Goal: Task Accomplishment & Management: Complete application form

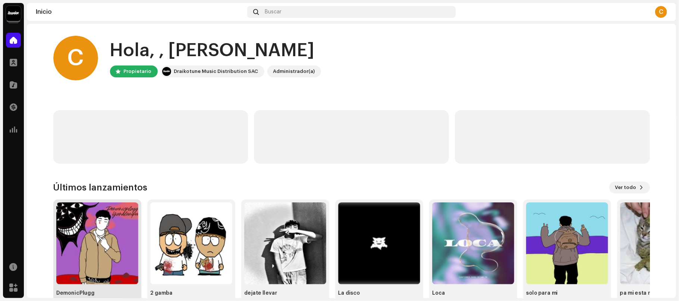
click at [101, 209] on img at bounding box center [97, 244] width 82 height 82
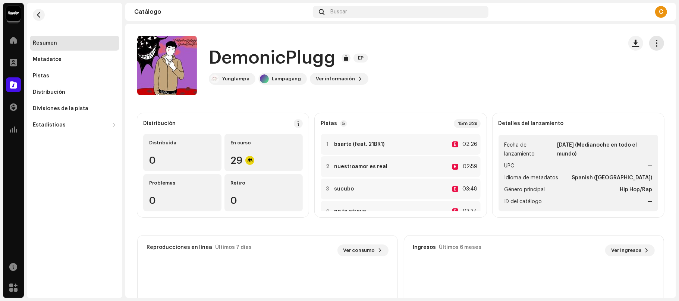
click at [653, 42] on span "button" at bounding box center [656, 43] width 7 height 6
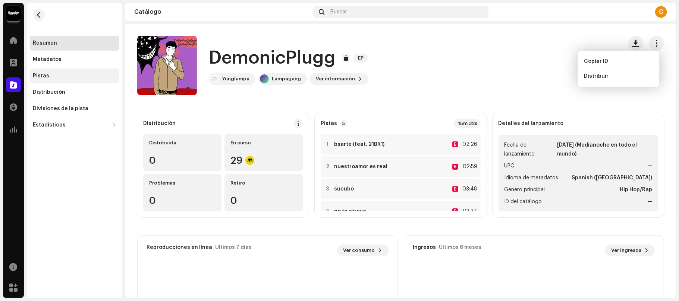
click at [57, 72] on div "Pistas" at bounding box center [74, 76] width 89 height 15
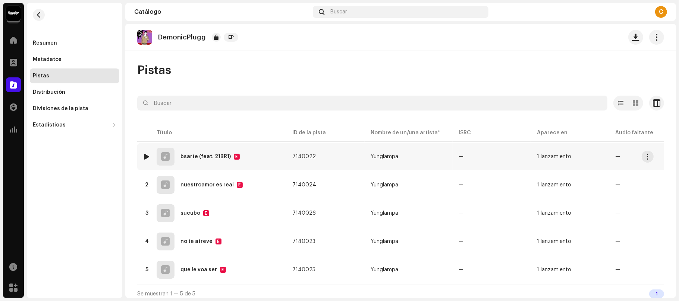
click at [654, 159] on re-a-table-badge "—" at bounding box center [648, 156] width 66 height 5
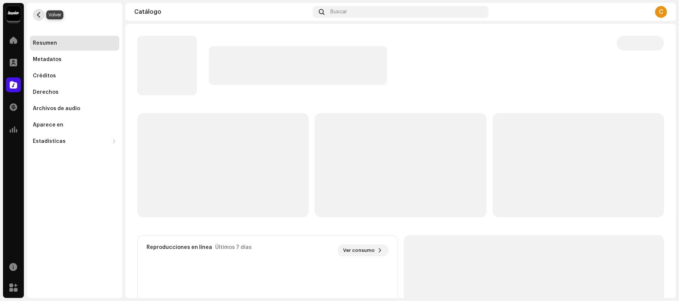
click at [37, 10] on button "button" at bounding box center [39, 15] width 12 height 12
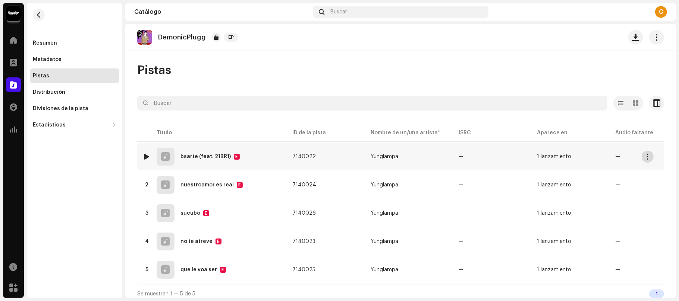
click at [646, 157] on span "button" at bounding box center [648, 157] width 6 height 6
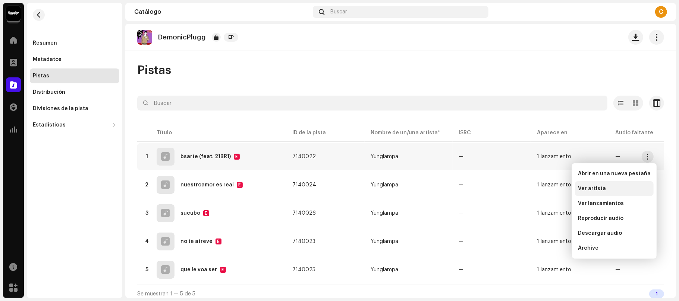
click at [604, 189] on div "Ver artista" at bounding box center [614, 189] width 73 height 6
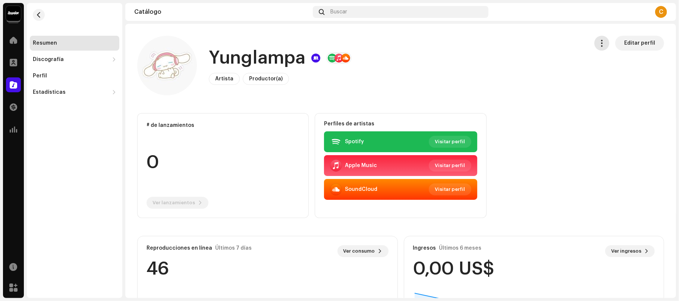
click at [606, 45] on button "button" at bounding box center [601, 43] width 15 height 15
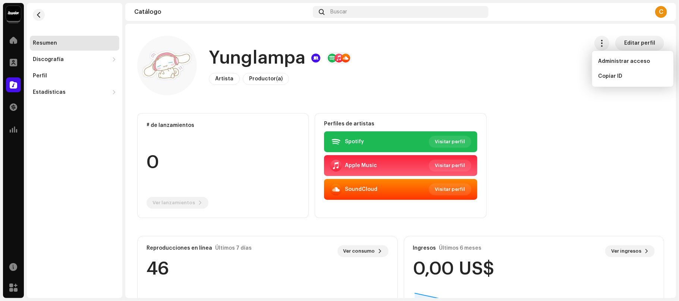
click at [590, 103] on catalog-artists-details-overview "Yunglampa Editar perfil Yunglampa Artista Productor(a) Editar perfil Editar per…" at bounding box center [400, 282] width 550 height 516
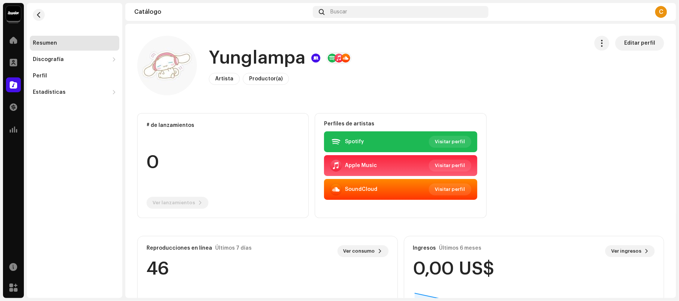
drag, startPoint x: 678, startPoint y: 101, endPoint x: 677, endPoint y: 96, distance: 4.6
click at [677, 96] on div "Yunglampa Inicio Perfil Catálogo Transacciones Estadísticas Recursos Mercado Re…" at bounding box center [339, 150] width 679 height 301
drag, startPoint x: 677, startPoint y: 96, endPoint x: 674, endPoint y: 74, distance: 22.6
click at [674, 74] on div "Yunglampa Inicio Perfil Catálogo Transacciones Estadísticas Recursos Mercado Re…" at bounding box center [339, 150] width 679 height 301
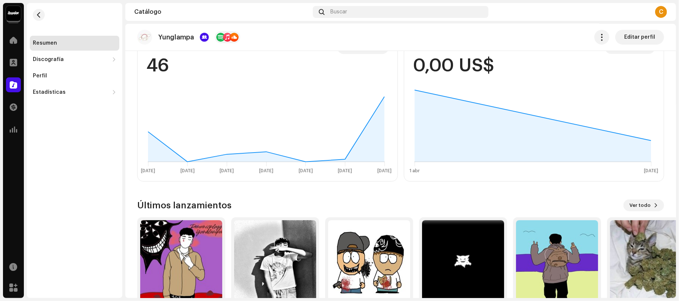
scroll to position [242, 0]
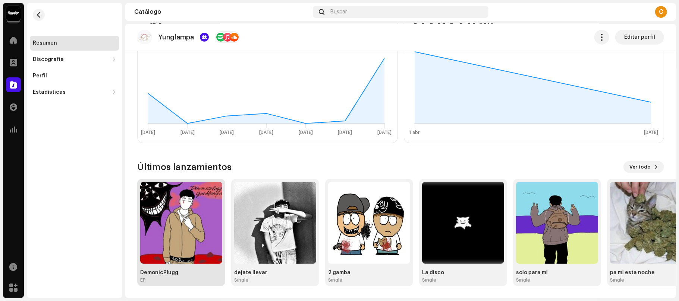
click at [182, 272] on div "DemonicPlugg" at bounding box center [181, 273] width 82 height 6
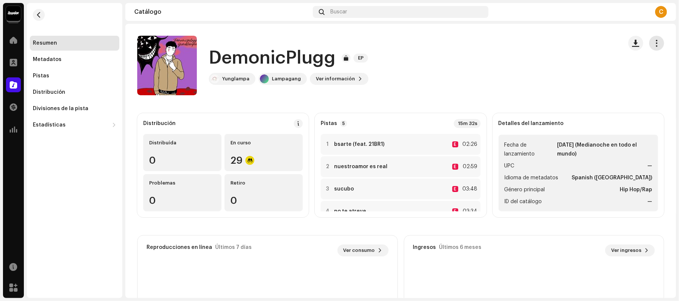
click at [649, 37] on button "button" at bounding box center [656, 43] width 15 height 15
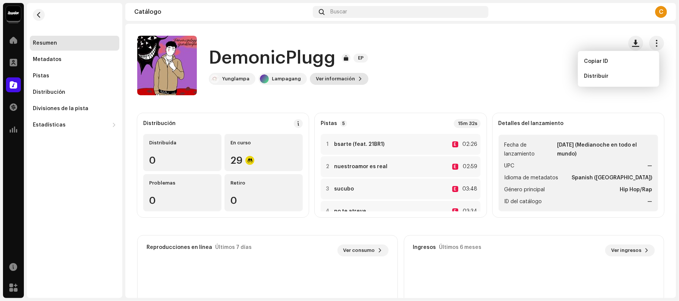
click at [338, 75] on span "Ver información" at bounding box center [335, 79] width 39 height 15
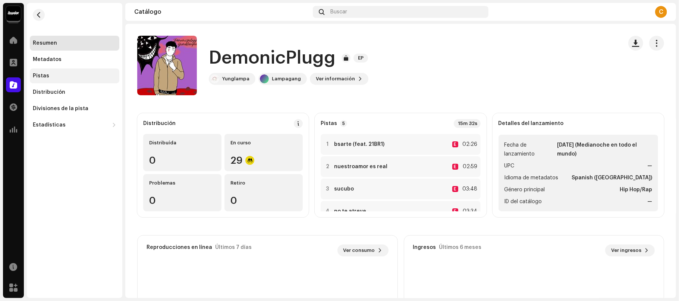
click at [58, 73] on div "Pistas" at bounding box center [74, 76] width 83 height 6
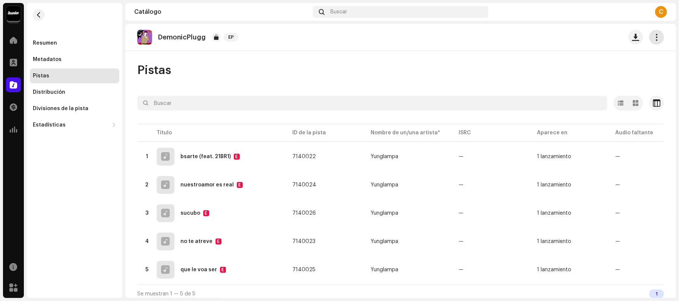
click at [649, 31] on button "button" at bounding box center [656, 37] width 15 height 15
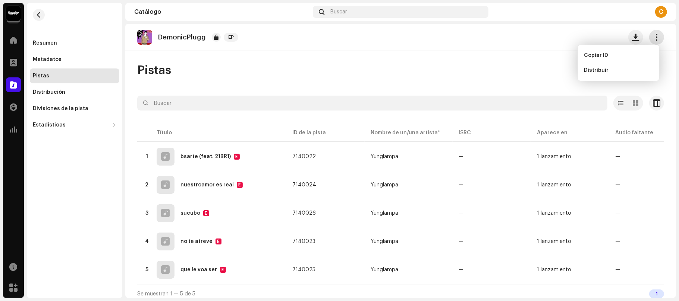
click at [649, 31] on button "button" at bounding box center [656, 37] width 15 height 15
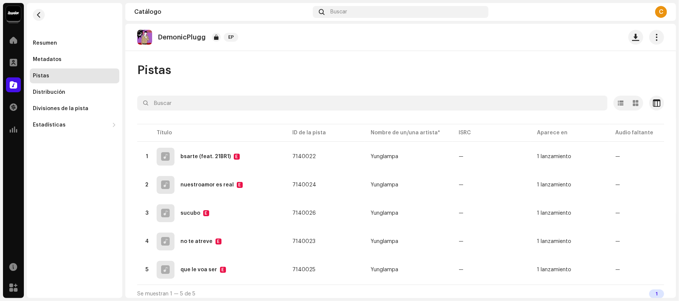
click at [660, 8] on div "C" at bounding box center [661, 12] width 12 height 12
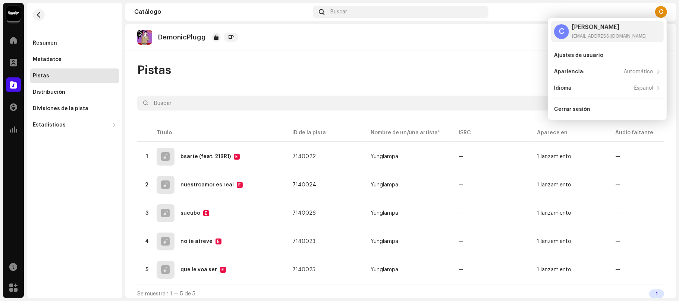
click at [660, 8] on div "C" at bounding box center [661, 12] width 12 height 12
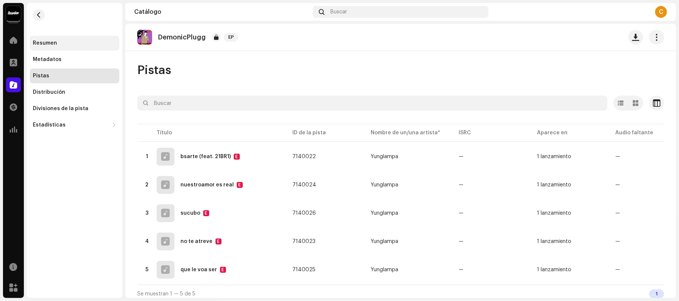
click at [54, 42] on div "Resumen" at bounding box center [45, 43] width 24 height 6
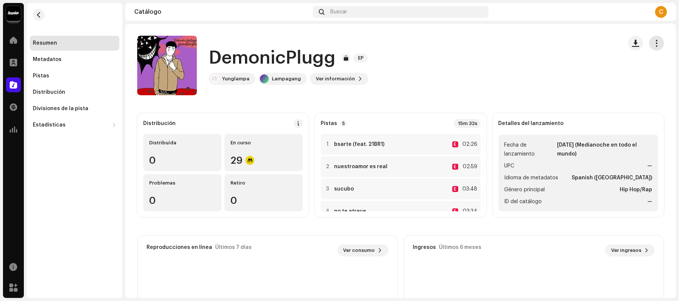
click at [654, 42] on span "button" at bounding box center [656, 43] width 7 height 6
click at [518, 60] on div "DemonicPlugg EP Yunglampa Lampagang Ver información" at bounding box center [376, 66] width 479 height 60
click at [658, 9] on div "C" at bounding box center [661, 12] width 12 height 12
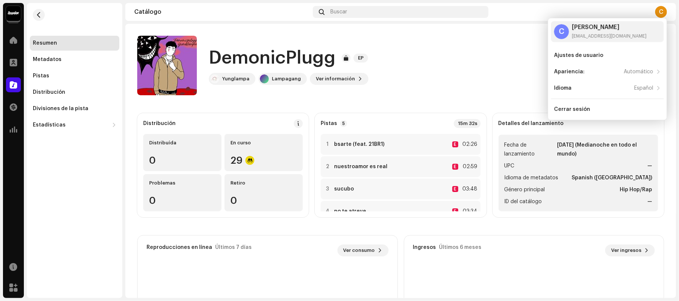
click at [379, 27] on catalog-releases-details-overview "DemonicPlugg EP DemonicPlugg EP Yunglampa Lampagang Ver información Distribució…" at bounding box center [400, 210] width 550 height 373
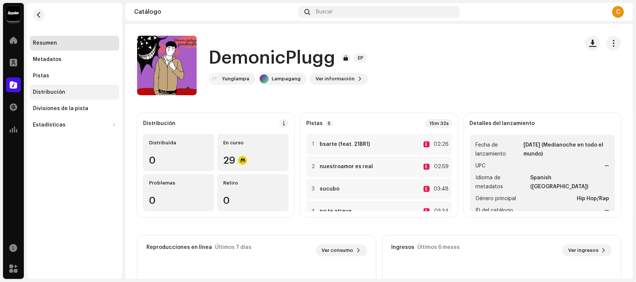
click at [42, 90] on div "Distribución" at bounding box center [49, 92] width 32 height 6
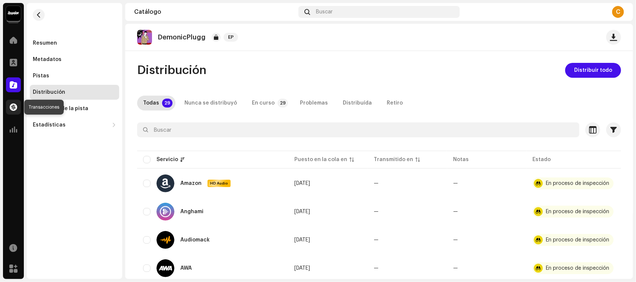
click at [17, 102] on div at bounding box center [13, 107] width 15 height 15
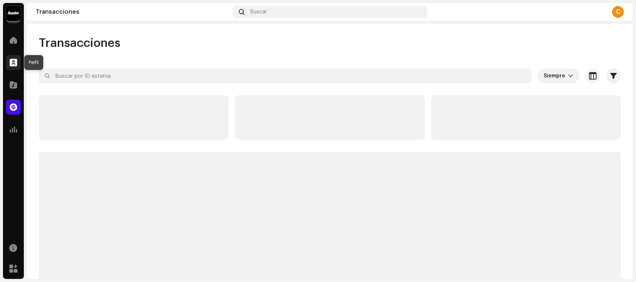
click at [8, 68] on div at bounding box center [13, 62] width 15 height 15
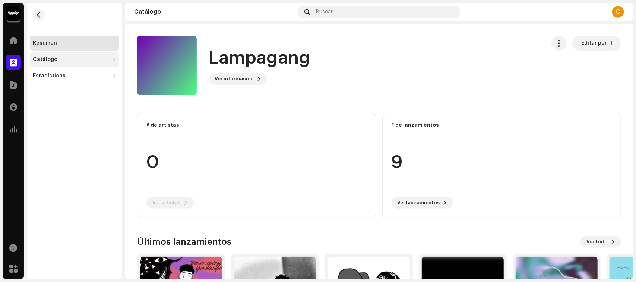
click at [53, 58] on div "Catálogo" at bounding box center [45, 60] width 25 height 6
click at [50, 92] on div "Pistas" at bounding box center [44, 92] width 16 height 6
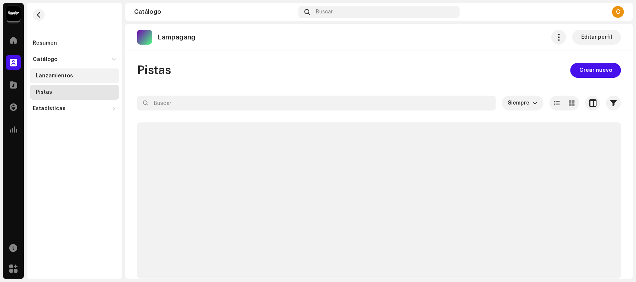
click at [66, 78] on div "Lanzamientos" at bounding box center [54, 76] width 37 height 6
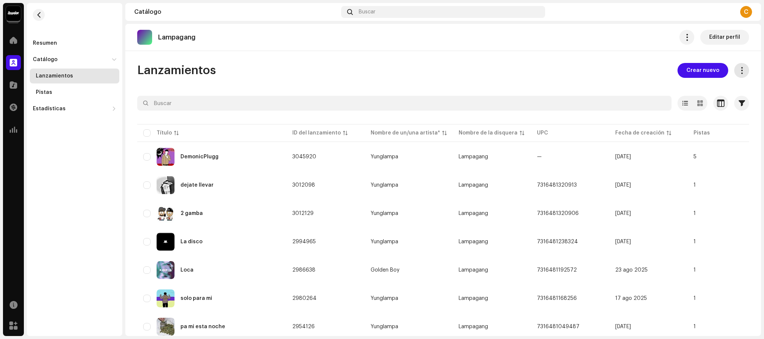
click at [678, 71] on span at bounding box center [741, 70] width 7 height 6
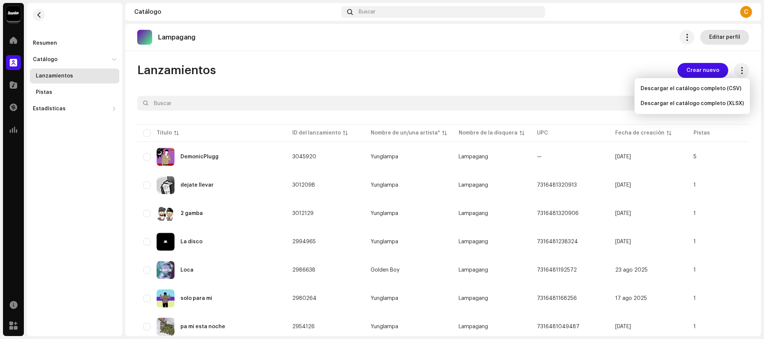
click at [678, 34] on span "Editar perfil" at bounding box center [724, 37] width 31 height 15
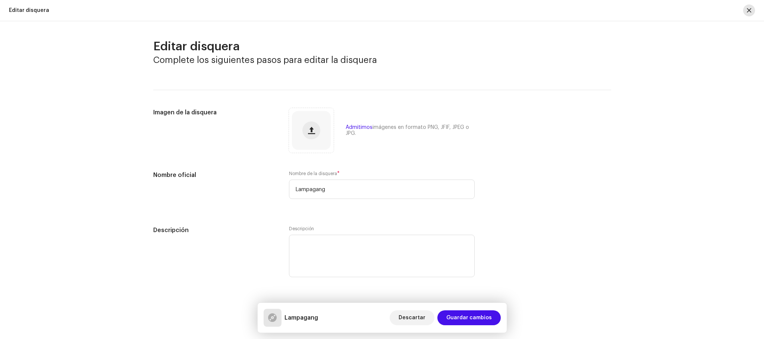
click at [678, 11] on button "button" at bounding box center [749, 10] width 12 height 12
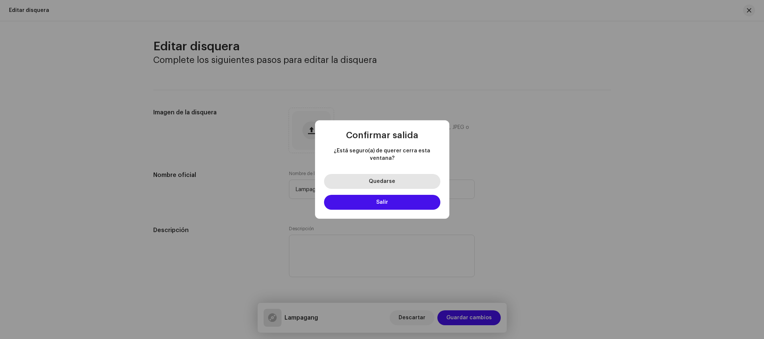
click at [404, 175] on button "Quedarse" at bounding box center [382, 181] width 116 height 15
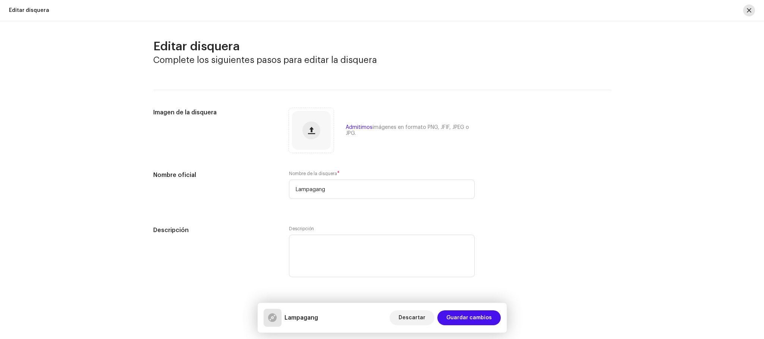
click at [678, 10] on button "button" at bounding box center [749, 10] width 12 height 12
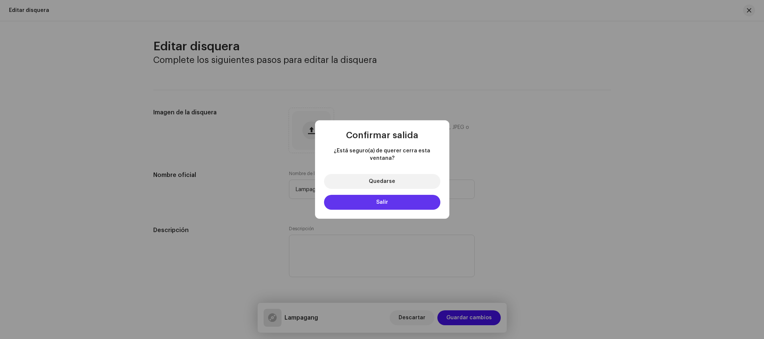
click at [424, 199] on button "Salir" at bounding box center [382, 202] width 116 height 15
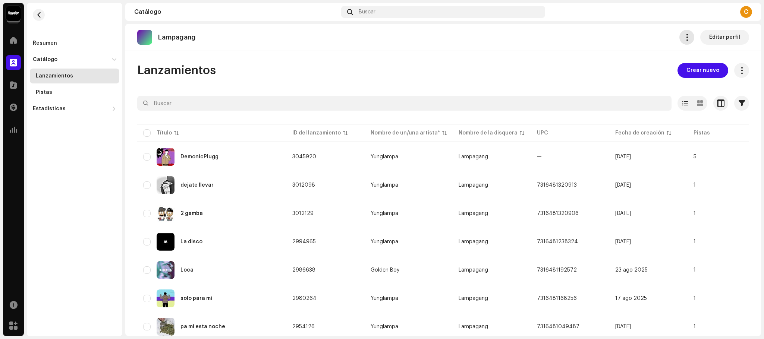
click at [678, 36] on span "button" at bounding box center [686, 37] width 7 height 6
click at [678, 160] on button "button" at bounding box center [732, 157] width 12 height 12
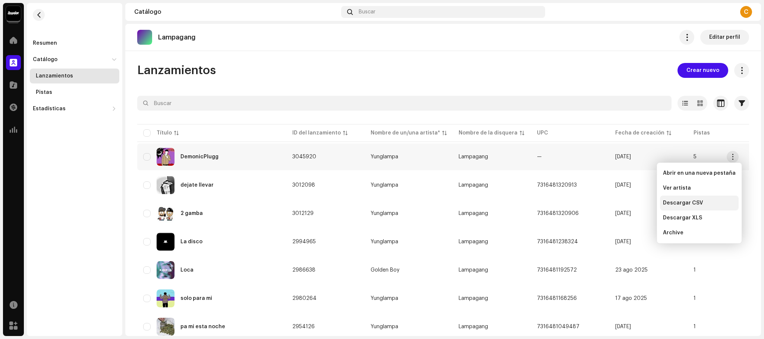
drag, startPoint x: 714, startPoint y: 205, endPoint x: 708, endPoint y: 199, distance: 7.9
click at [678, 199] on div "Descargar CSV" at bounding box center [699, 203] width 79 height 15
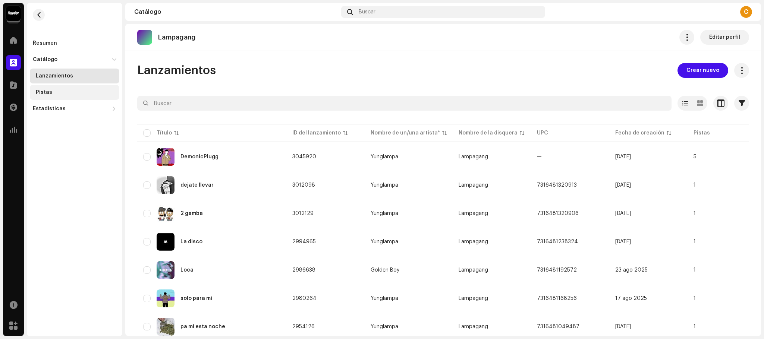
click at [72, 95] on div "Pistas" at bounding box center [76, 92] width 80 height 6
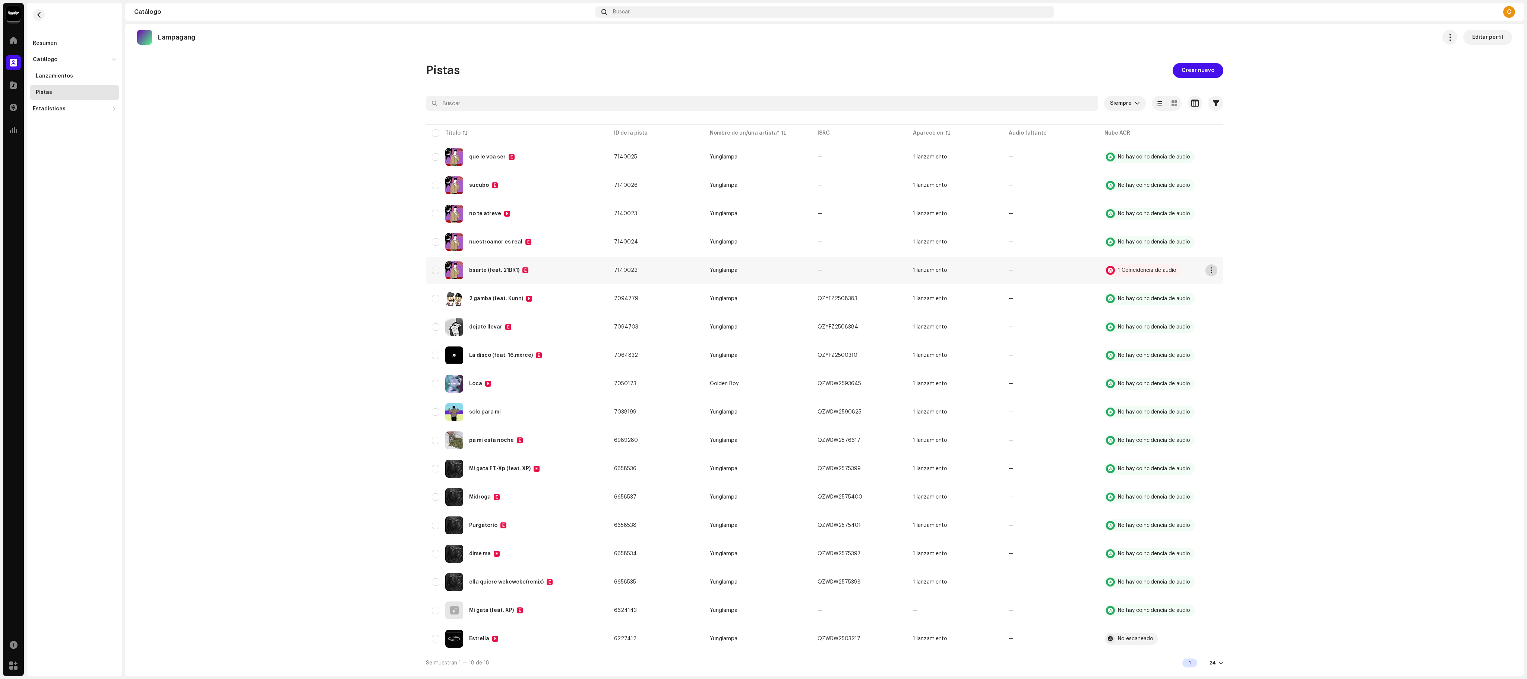
click at [678, 272] on span "button" at bounding box center [1212, 270] width 6 height 6
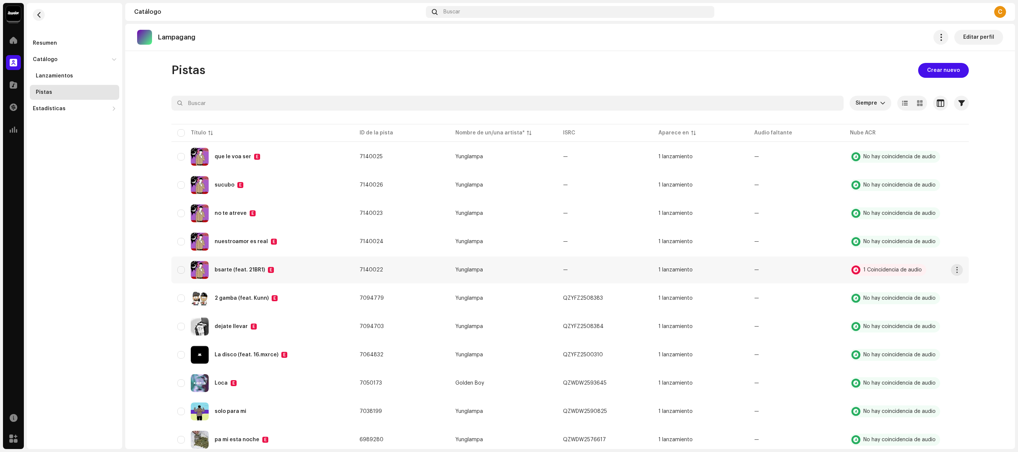
click at [678, 275] on td "1 Coincidencia de audio" at bounding box center [906, 270] width 125 height 27
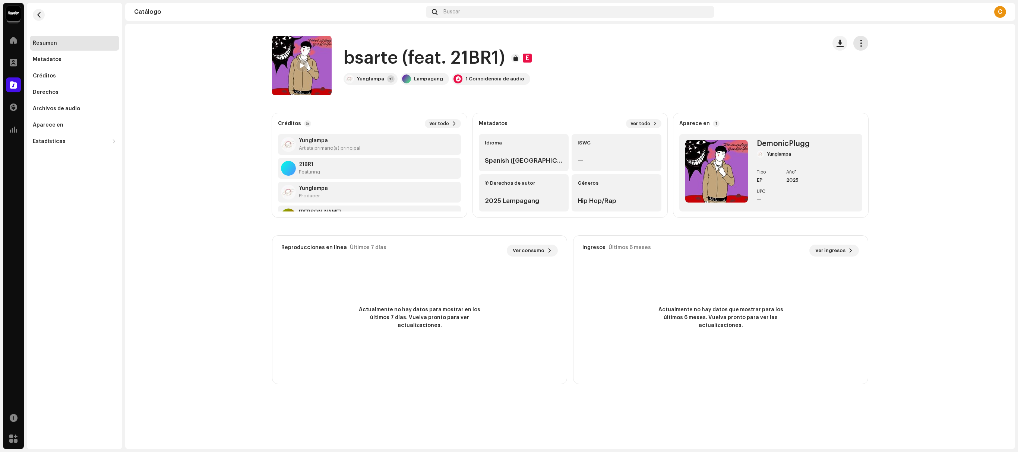
click at [678, 42] on span "button" at bounding box center [860, 43] width 7 height 6
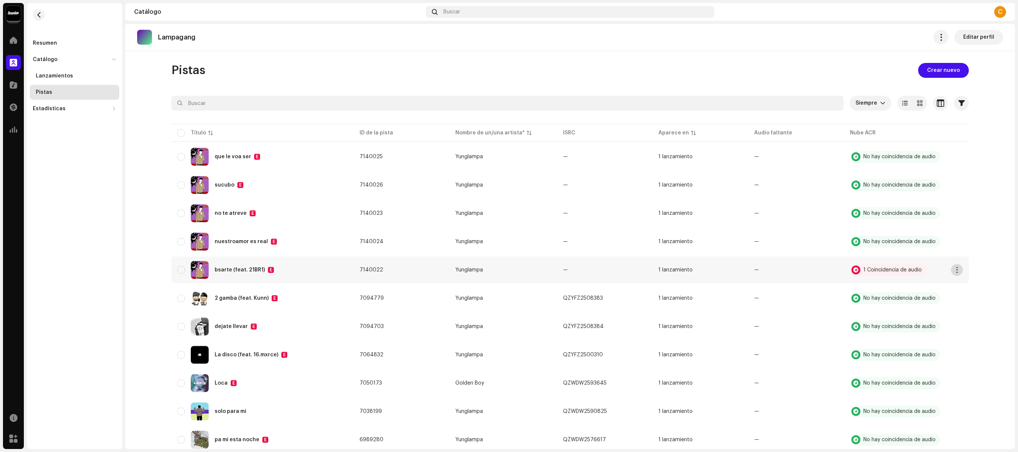
click at [678, 273] on span "button" at bounding box center [957, 270] width 6 height 6
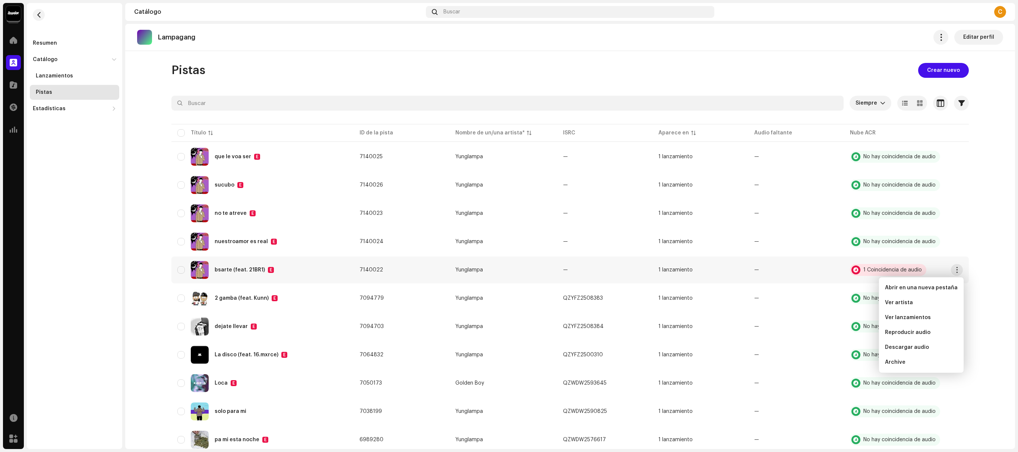
click at [678, 271] on div at bounding box center [855, 270] width 9 height 9
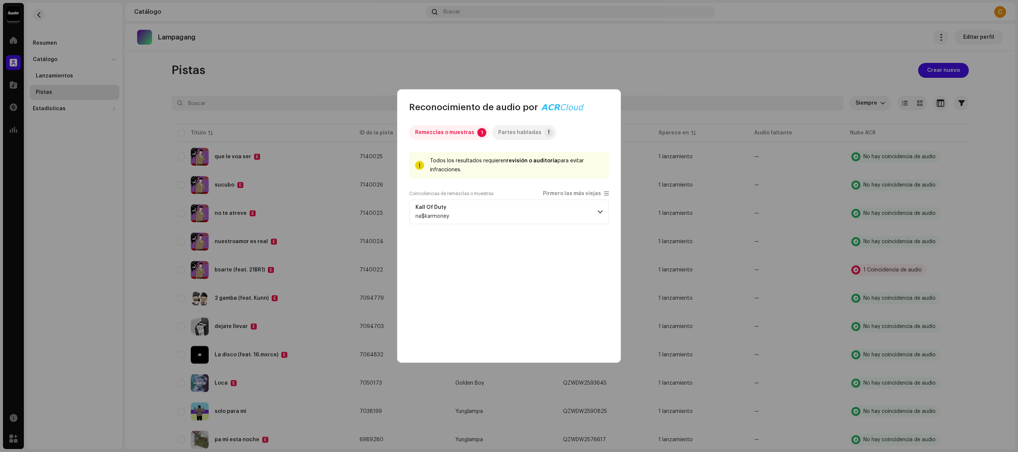
click at [544, 139] on p-tab "Partes habladas !" at bounding box center [524, 132] width 64 height 15
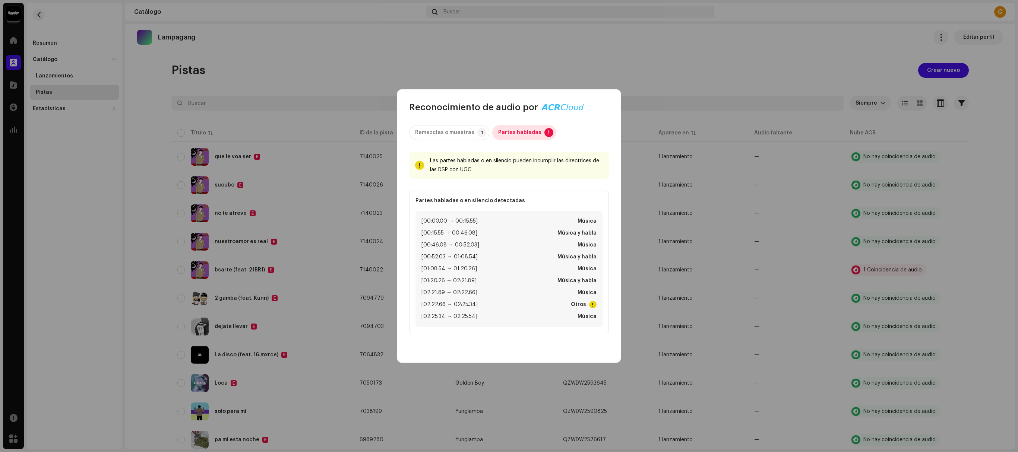
click at [498, 136] on div "Partes habladas" at bounding box center [519, 132] width 43 height 15
click at [484, 134] on p-tab "Remezclas o muestras 1" at bounding box center [449, 132] width 80 height 15
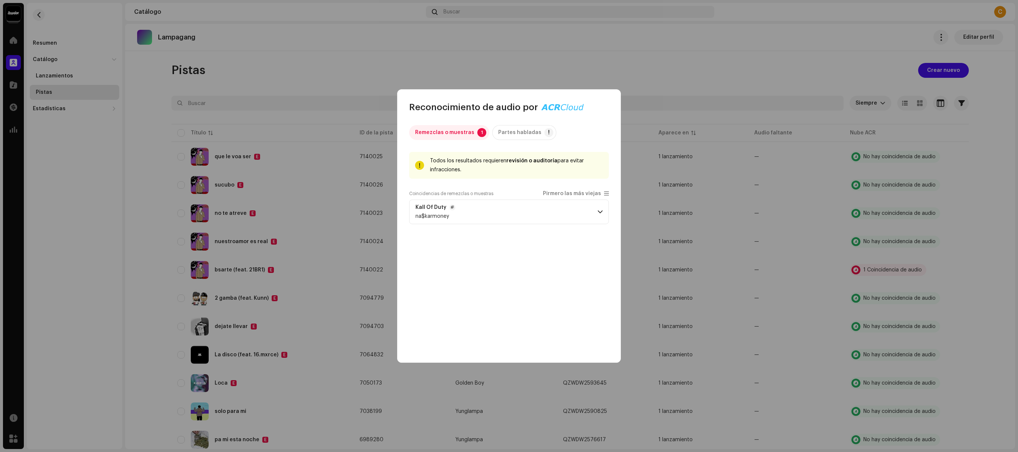
click at [517, 208] on p-accordion-header "Kall Of Duty na$karmoney" at bounding box center [509, 212] width 200 height 25
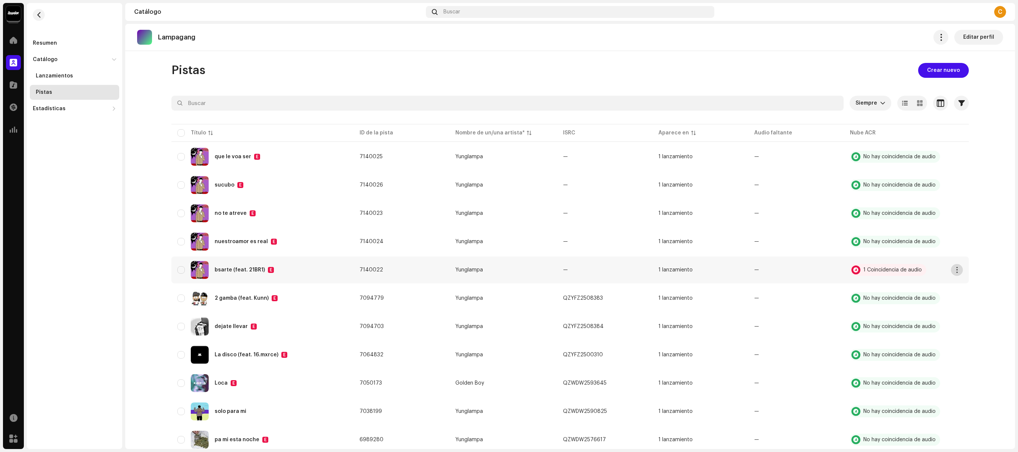
click at [678, 272] on span "button" at bounding box center [957, 270] width 6 height 6
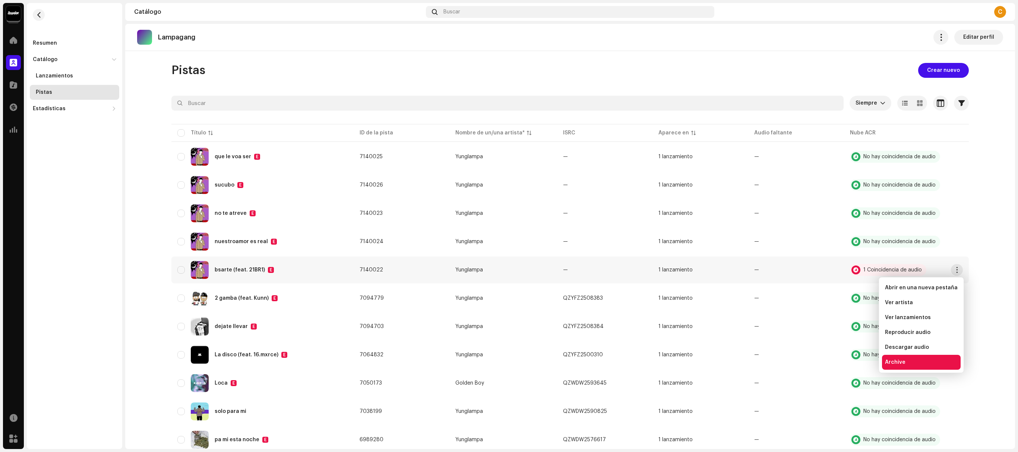
click at [678, 301] on div "Archive" at bounding box center [921, 362] width 79 height 15
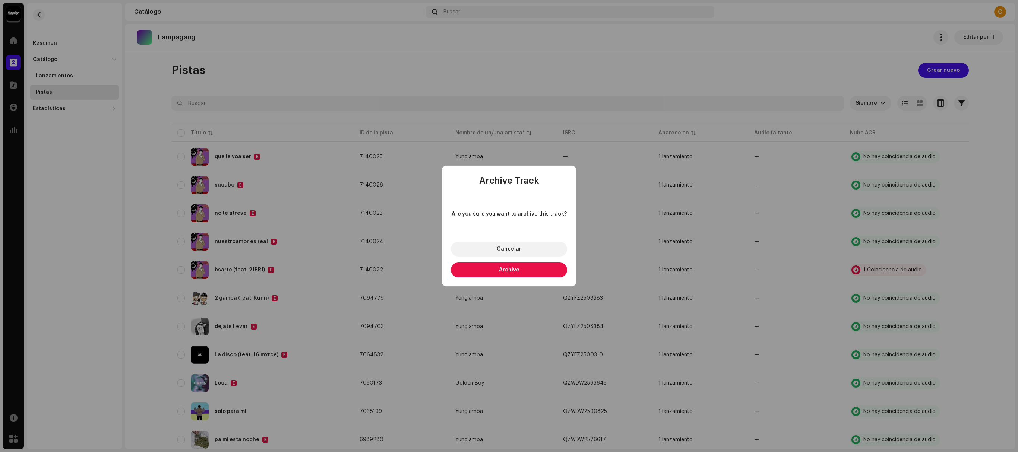
click at [530, 265] on button "Archive" at bounding box center [509, 270] width 116 height 15
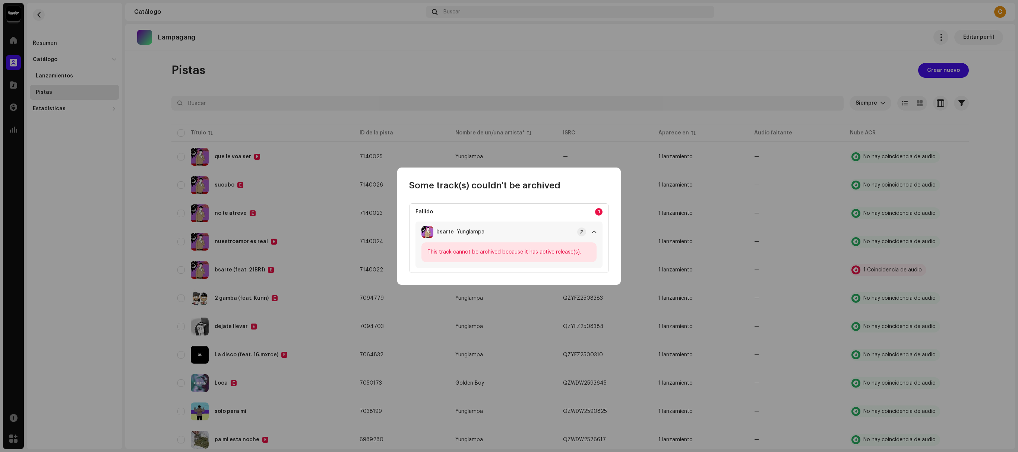
click at [587, 221] on div "Fallido 1 bsarte Yunglampa This track cannot be archived because it has active …" at bounding box center [509, 238] width 200 height 70
click at [587, 226] on p-accordion-header "bsarte Yunglampa" at bounding box center [508, 232] width 187 height 21
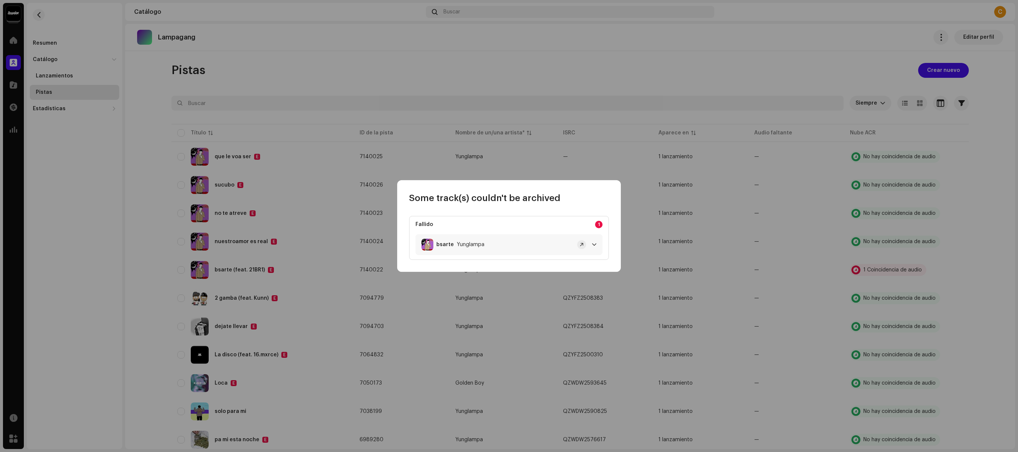
click at [587, 250] on p-accordion-header "bsarte Yunglampa" at bounding box center [508, 244] width 187 height 21
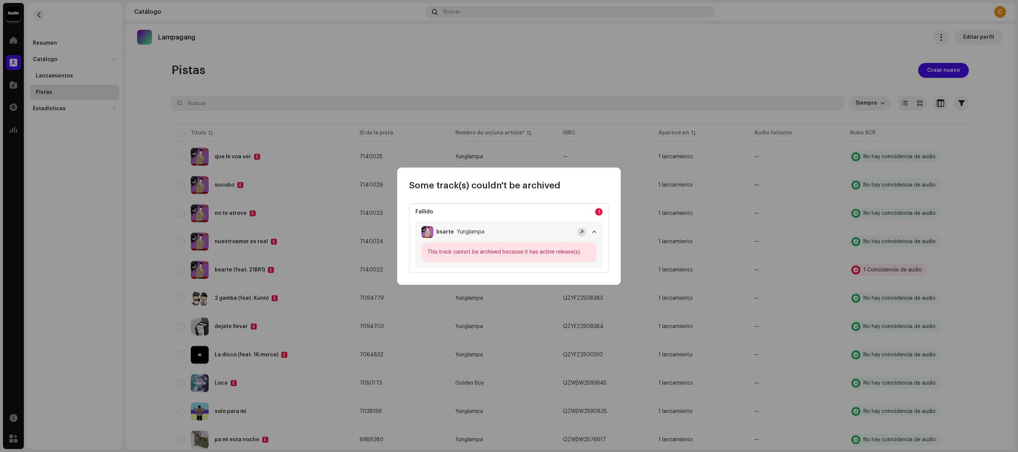
click at [580, 233] on span at bounding box center [582, 232] width 4 height 6
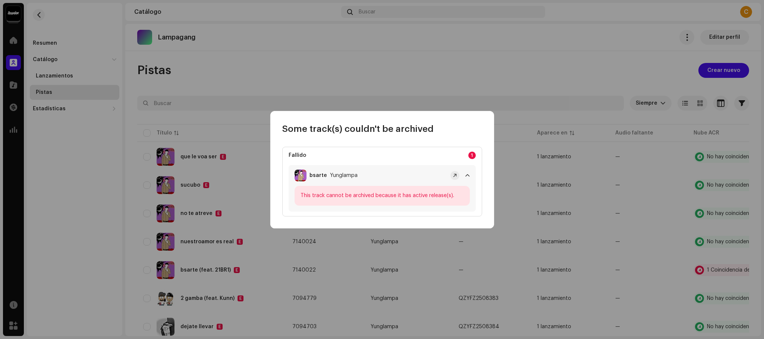
click at [467, 177] on span at bounding box center [467, 176] width 4 height 6
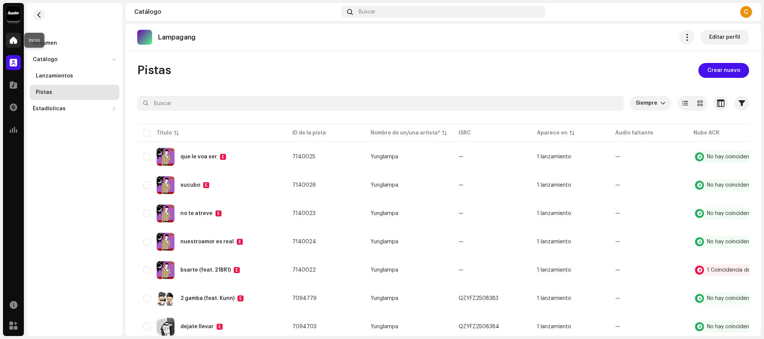
click at [10, 37] on span at bounding box center [13, 40] width 7 height 6
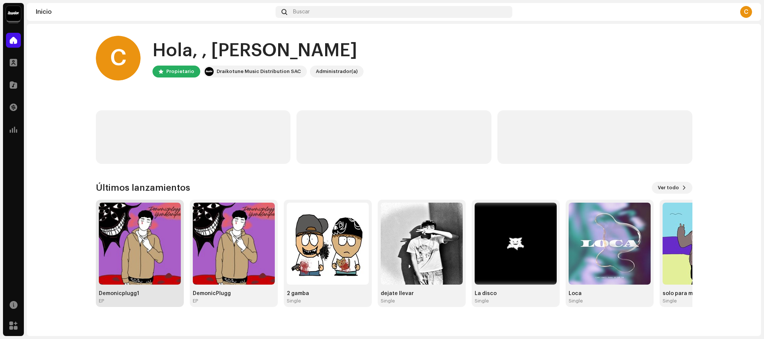
click at [124, 268] on img at bounding box center [140, 244] width 82 height 82
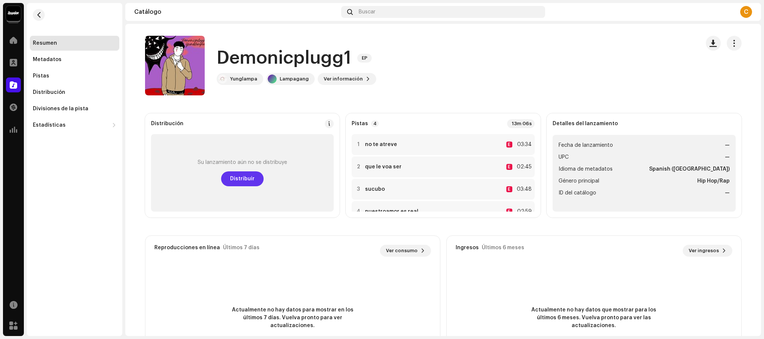
click at [244, 176] on span "Distribuir" at bounding box center [242, 178] width 25 height 15
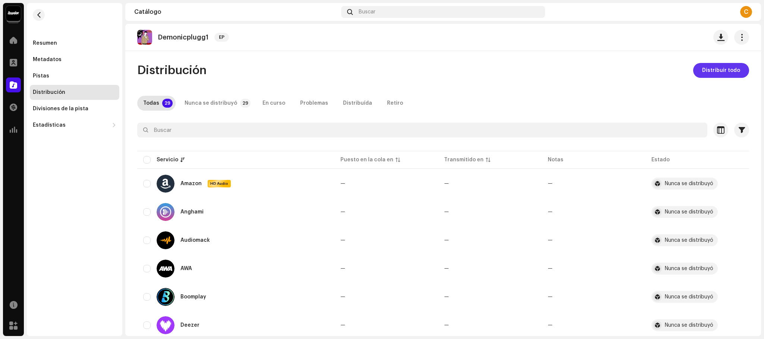
click at [678, 65] on span "Distribuir todo" at bounding box center [721, 70] width 38 height 15
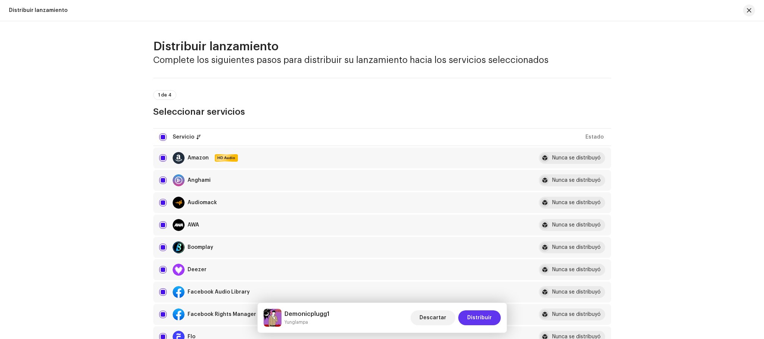
click at [494, 301] on button "Distribuir" at bounding box center [479, 317] width 42 height 15
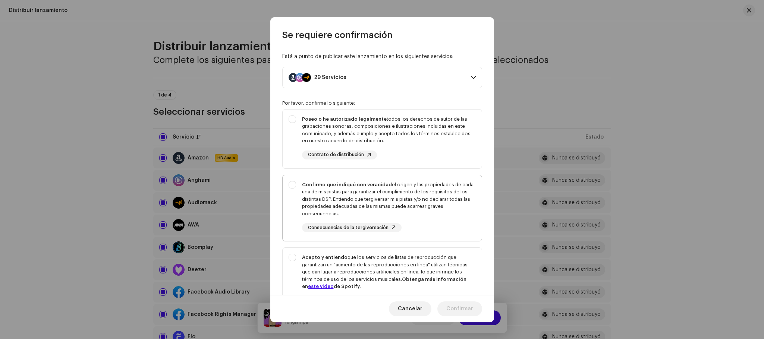
click at [379, 180] on div "Confirmo que indiqué con veracidad el origen y las propiedades de cada una de m…" at bounding box center [381, 206] width 199 height 63
checkbox input "true"
click at [373, 160] on div "Poseo o he autorizado legalmente todos los derechos de autor de las grabaciones…" at bounding box center [381, 138] width 199 height 56
checkbox input "true"
click at [320, 252] on div "Acepto y entiendo que los servicios de listas de reproducción que garantizan un…" at bounding box center [381, 285] width 199 height 75
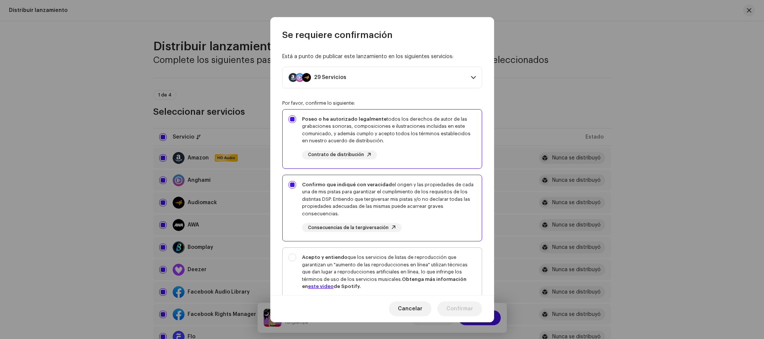
checkbox input "true"
click at [467, 301] on span "Confirmar" at bounding box center [459, 308] width 27 height 15
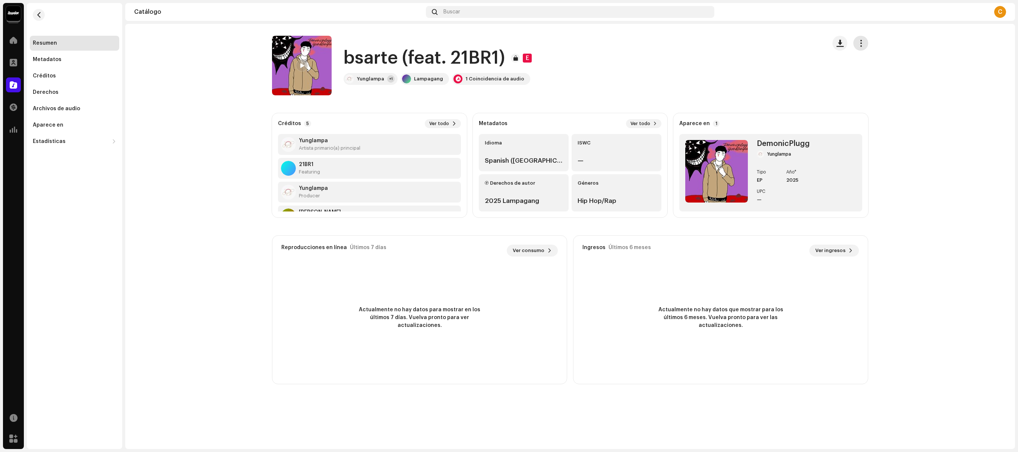
click at [861, 42] on span "button" at bounding box center [860, 43] width 7 height 6
click at [13, 48] on div "Inicio" at bounding box center [13, 40] width 21 height 21
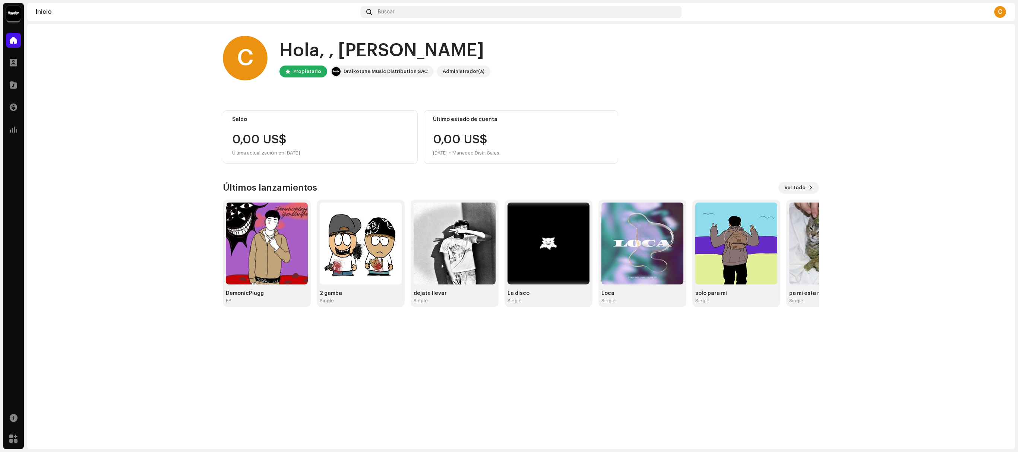
click at [20, 99] on div "Transacciones" at bounding box center [13, 107] width 21 height 21
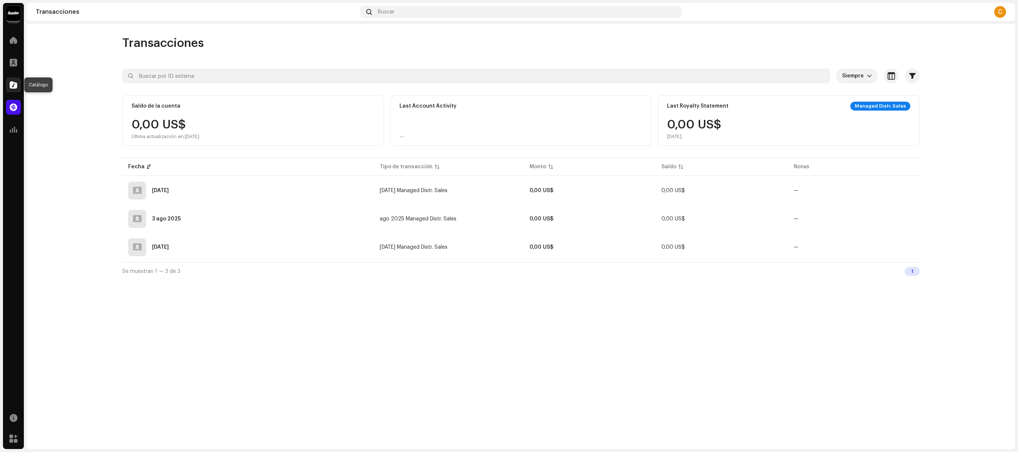
click at [13, 83] on span at bounding box center [13, 85] width 7 height 6
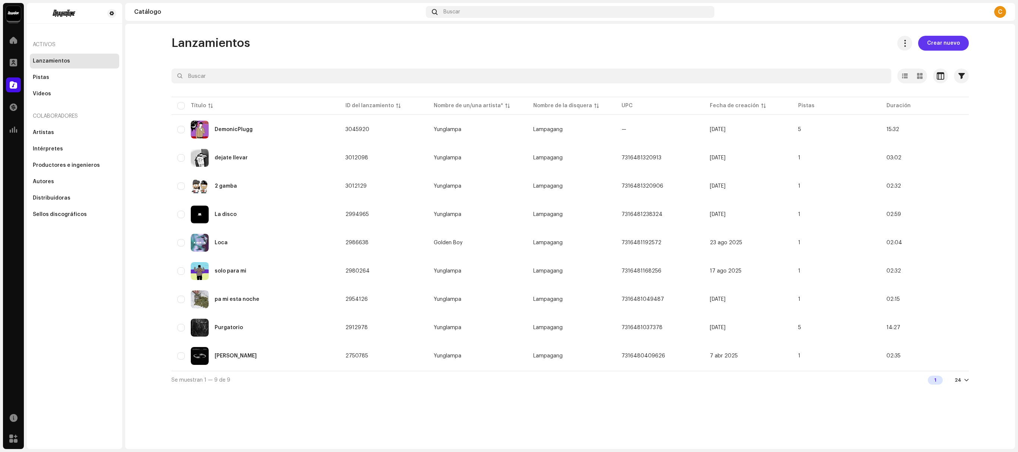
click at [964, 44] on button "Crear nuevo" at bounding box center [943, 43] width 51 height 15
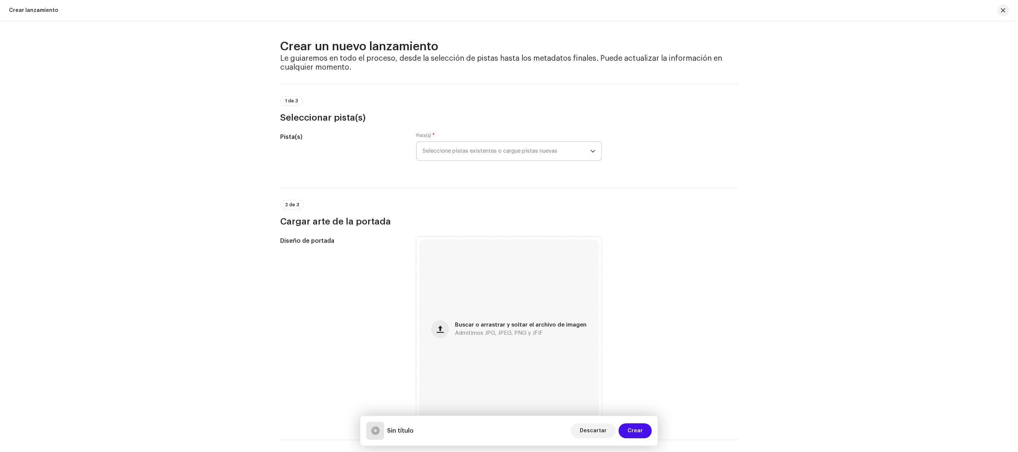
drag, startPoint x: 575, startPoint y: 132, endPoint x: 563, endPoint y: 146, distance: 18.5
click at [563, 146] on span "Seleccione pistas existentes o cargue pistas nuevas" at bounding box center [507, 151] width 168 height 19
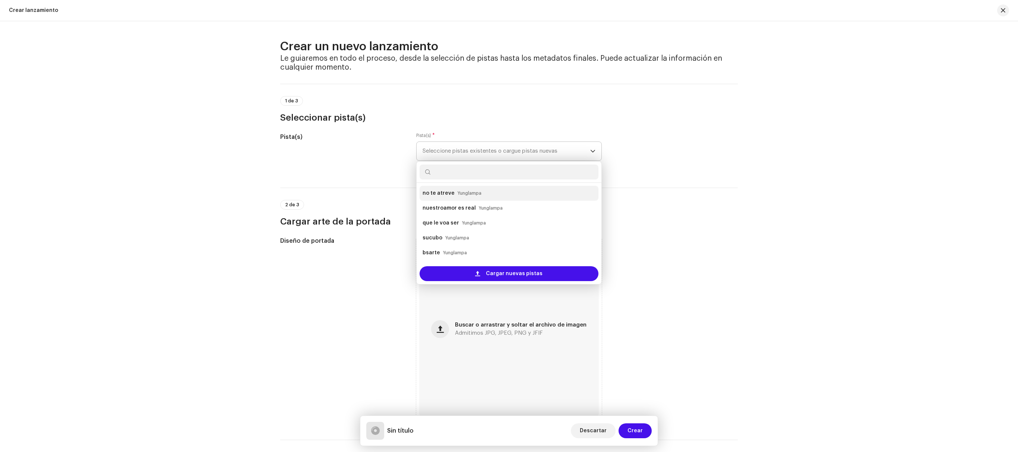
click at [440, 194] on strong "no te atreve" at bounding box center [439, 193] width 32 height 12
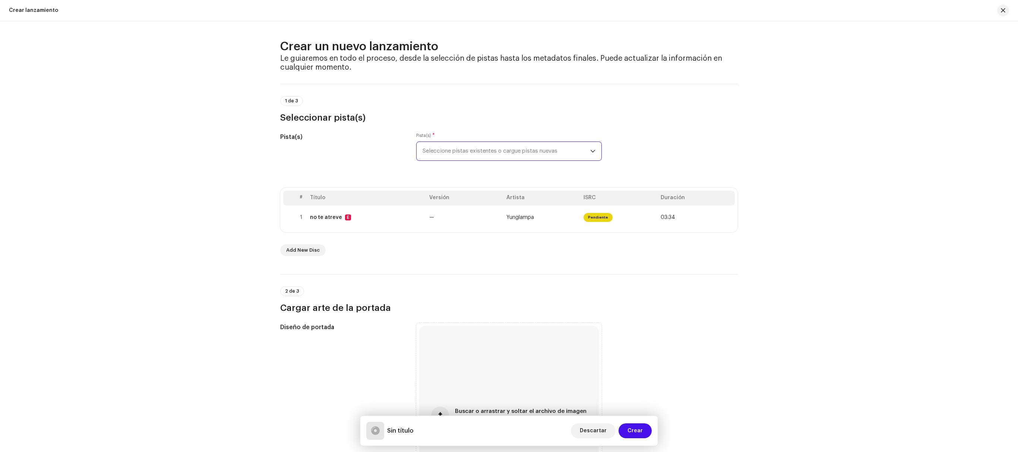
click at [529, 157] on span "Seleccione pistas existentes o cargue pistas nuevas" at bounding box center [507, 151] width 168 height 19
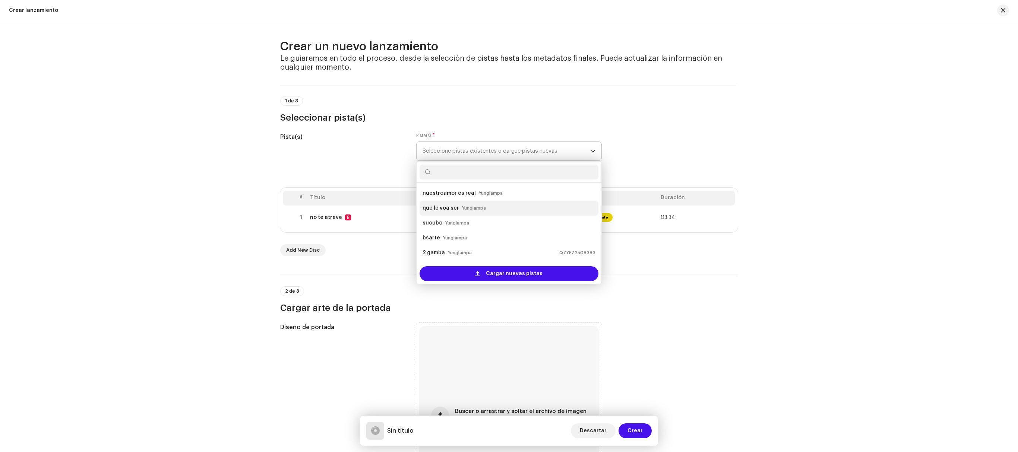
click at [482, 206] on small "Yunglampa" at bounding box center [474, 208] width 24 height 7
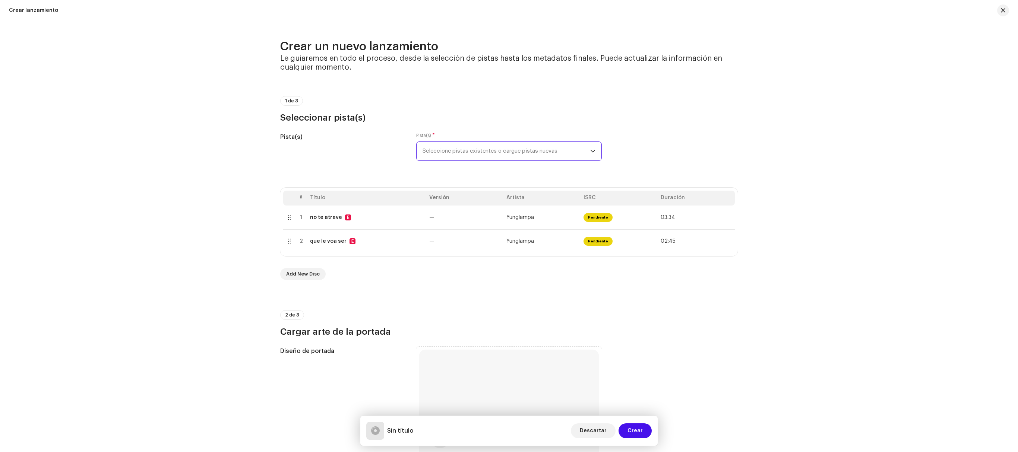
click at [532, 151] on span "Seleccione pistas existentes o cargue pistas nuevas" at bounding box center [507, 151] width 168 height 19
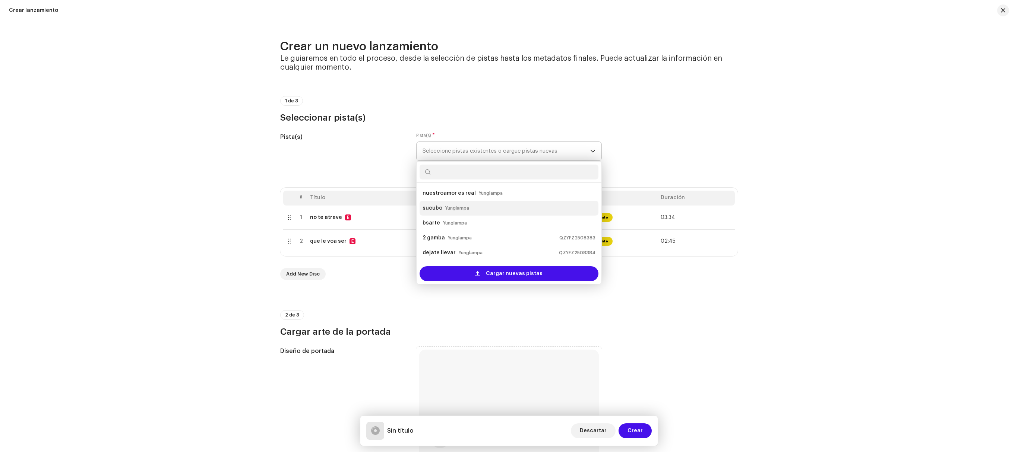
click at [458, 208] on small "Yunglampa" at bounding box center [457, 208] width 24 height 7
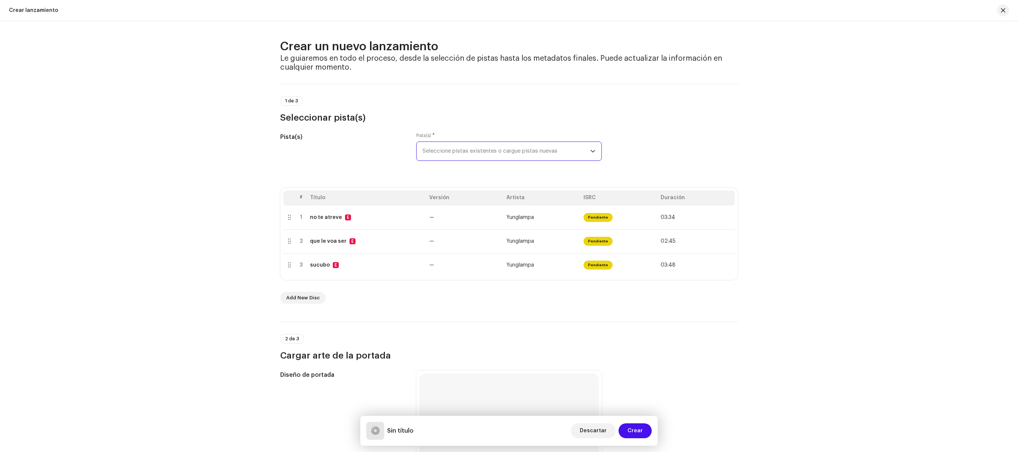
click at [523, 154] on span "Seleccione pistas existentes o cargue pistas nuevas" at bounding box center [507, 151] width 168 height 19
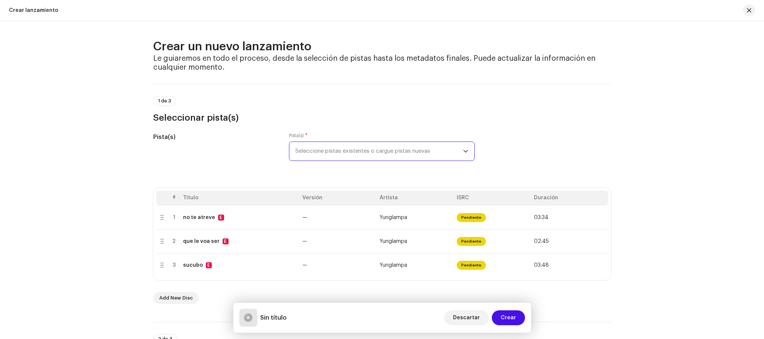
click at [344, 145] on span "Seleccione pistas existentes o cargue pistas nuevas" at bounding box center [379, 151] width 168 height 19
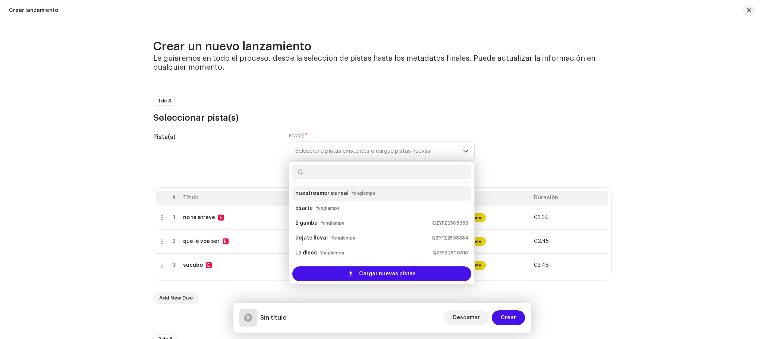
click at [332, 199] on strong "nuestroamor es real" at bounding box center [321, 193] width 53 height 12
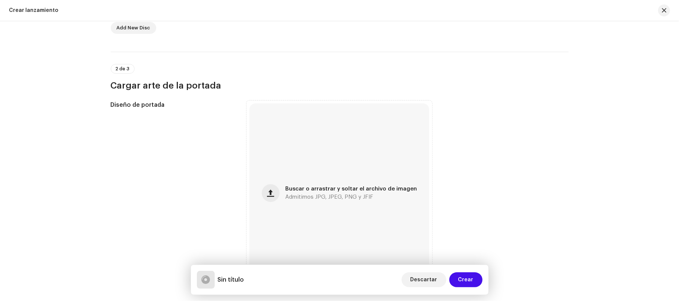
scroll to position [312, 0]
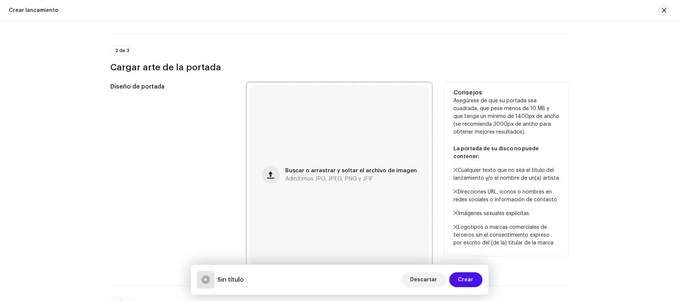
click at [377, 164] on div "Buscar o arrastrar y soltar el archivo de imagen Admitimos JPG, JPEG, PNG y JFIF" at bounding box center [339, 175] width 180 height 180
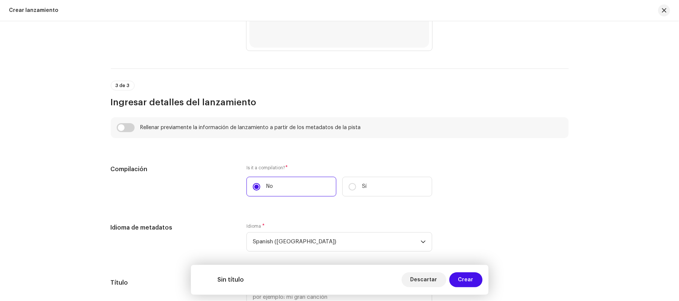
scroll to position [540, 0]
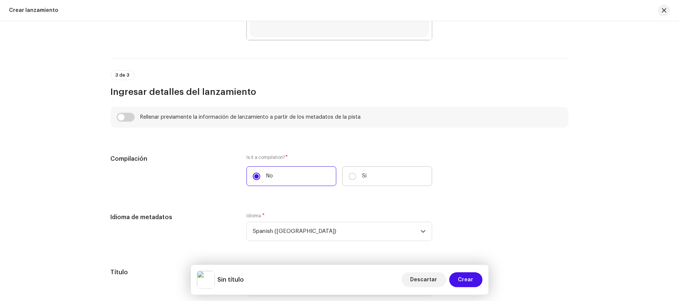
click at [350, 169] on label "Sí" at bounding box center [387, 177] width 90 height 20
click at [350, 173] on input "Sí" at bounding box center [351, 176] width 7 height 7
radio input "true"
click at [320, 181] on label "No" at bounding box center [291, 177] width 90 height 20
click at [260, 180] on input "No" at bounding box center [256, 176] width 7 height 7
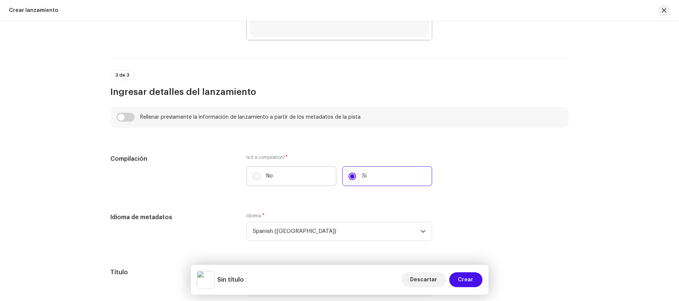
radio input "true"
click at [667, 208] on div "Crear un nuevo lanzamiento Le guiaremos en todo el proceso, desde la selección …" at bounding box center [339, 161] width 679 height 280
drag, startPoint x: 667, startPoint y: 208, endPoint x: 678, endPoint y: 146, distance: 62.9
click at [678, 146] on div "Crear un nuevo lanzamiento Le guiaremos en todo el proceso, desde la selección …" at bounding box center [339, 161] width 679 height 280
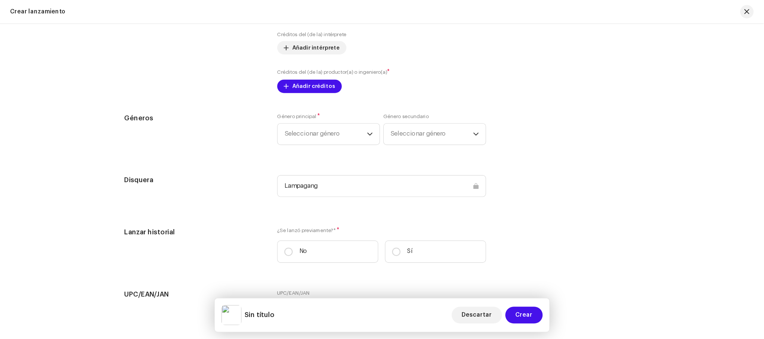
scroll to position [999, 0]
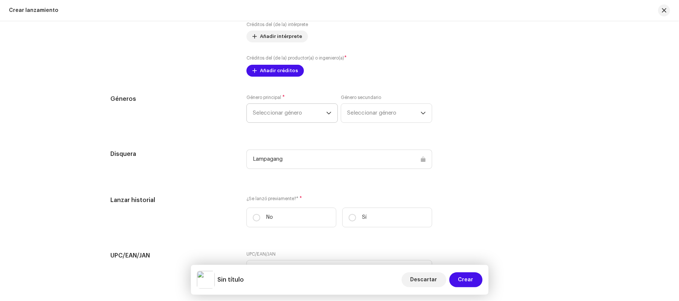
click at [321, 123] on span "Seleccionar género" at bounding box center [289, 113] width 73 height 19
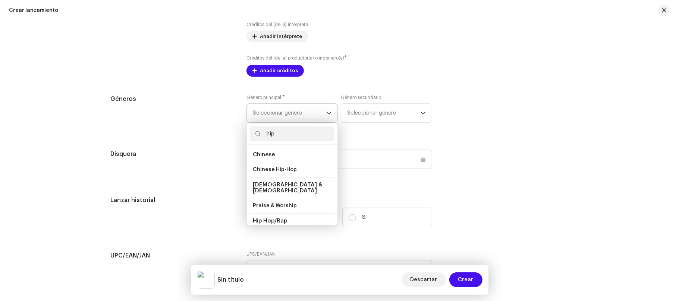
type input "hip"
click at [282, 220] on span "Hip Hop/Rap" at bounding box center [270, 222] width 34 height 6
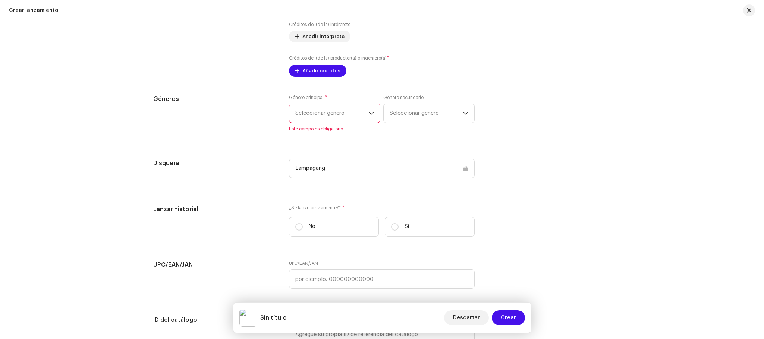
click at [355, 104] on p-select "Seleccionar género" at bounding box center [334, 113] width 91 height 19
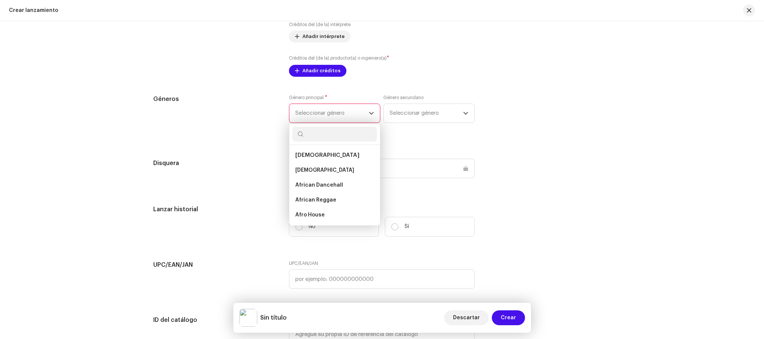
click at [342, 116] on span "Seleccionar género" at bounding box center [331, 113] width 73 height 19
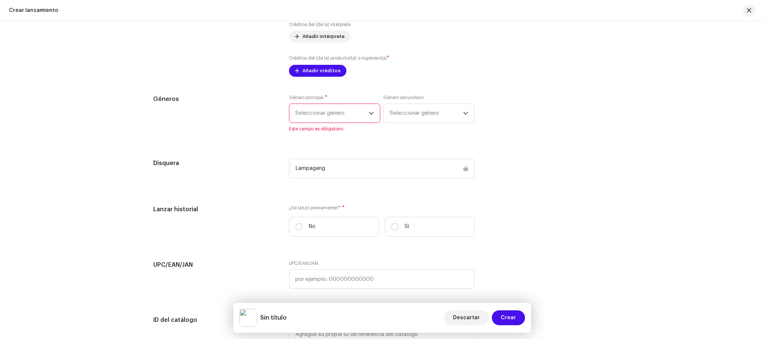
click at [342, 116] on span "Seleccionar género" at bounding box center [331, 113] width 73 height 19
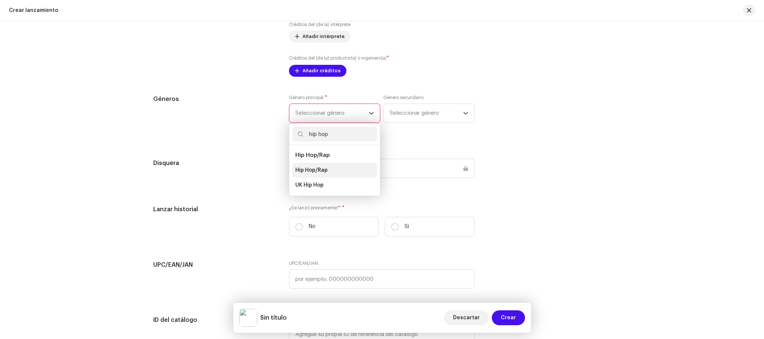
type input "hip hop"
click at [311, 171] on span "Hip Hop/Rap" at bounding box center [311, 170] width 32 height 7
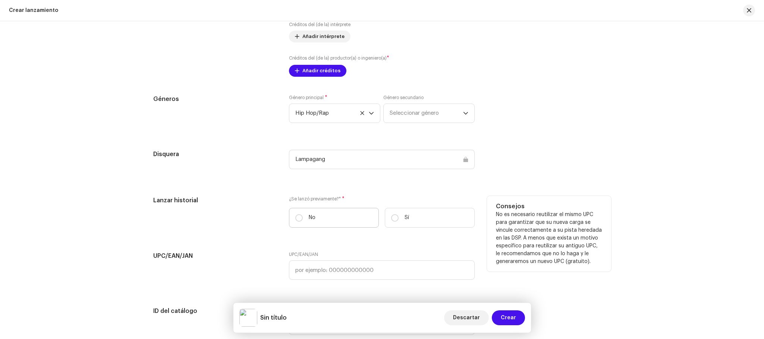
click at [372, 225] on label "No" at bounding box center [334, 218] width 90 height 20
click at [303, 222] on input "No" at bounding box center [298, 217] width 7 height 7
radio input "true"
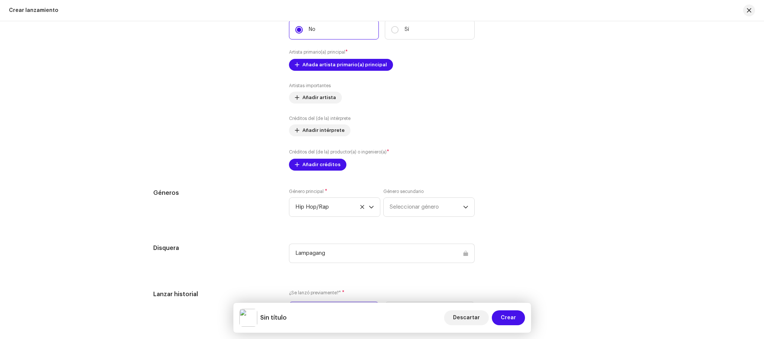
scroll to position [890, 0]
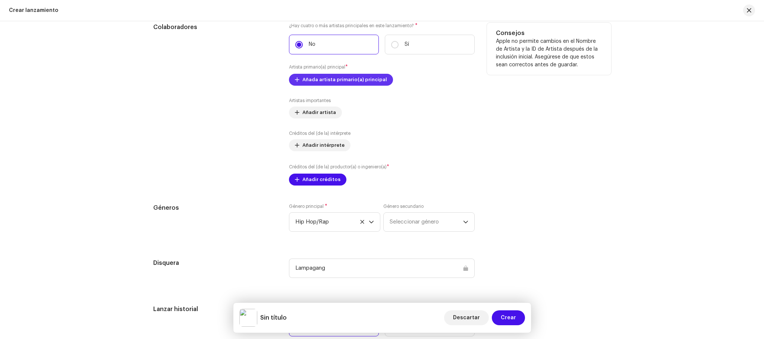
click at [340, 83] on span "Añada artista primario(a) principal" at bounding box center [344, 79] width 85 height 15
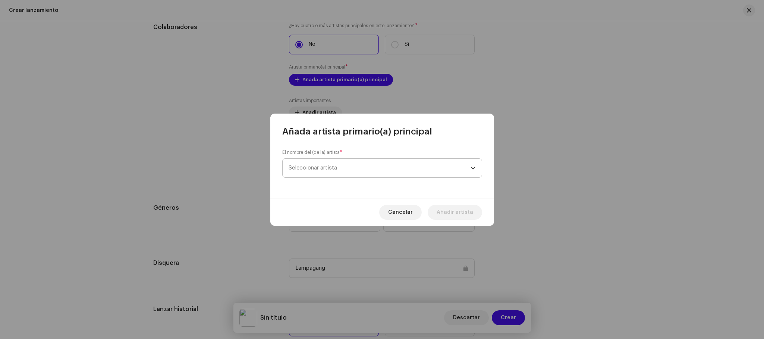
click at [364, 172] on span "Seleccionar artista" at bounding box center [379, 168] width 182 height 19
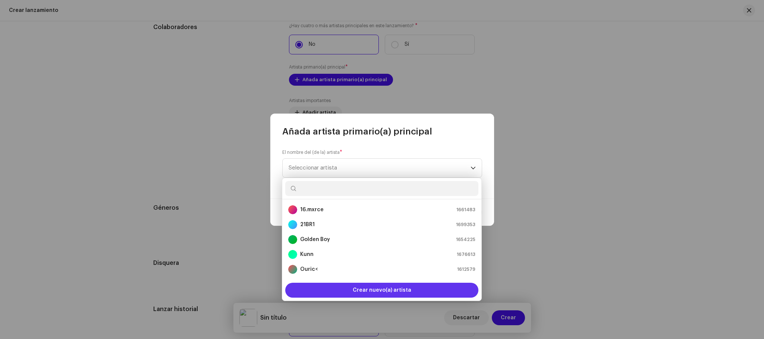
scroll to position [12, 0]
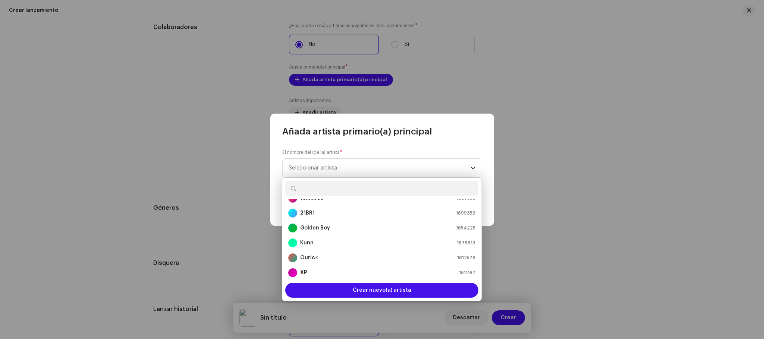
drag, startPoint x: 424, startPoint y: 244, endPoint x: 415, endPoint y: 183, distance: 62.2
click at [415, 183] on div "16.mxrce 1661483 21BR1 1699353 Golden Boy 1654225 Kunn 1676613 Ouric< 1612579 X…" at bounding box center [382, 239] width 200 height 123
click at [372, 185] on input "text" at bounding box center [381, 188] width 193 height 15
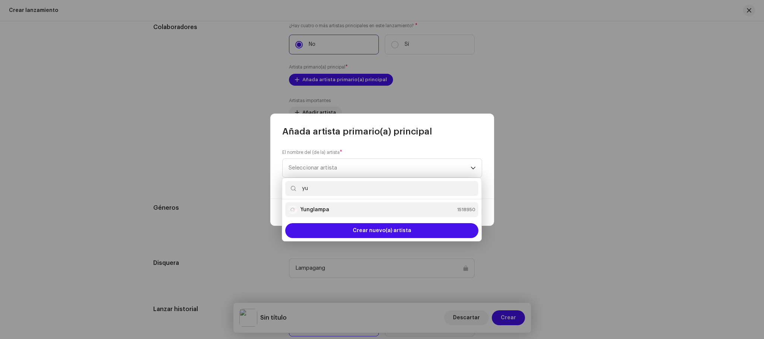
type input "yu"
click at [335, 203] on li "Yunglampa 1518950" at bounding box center [381, 209] width 193 height 15
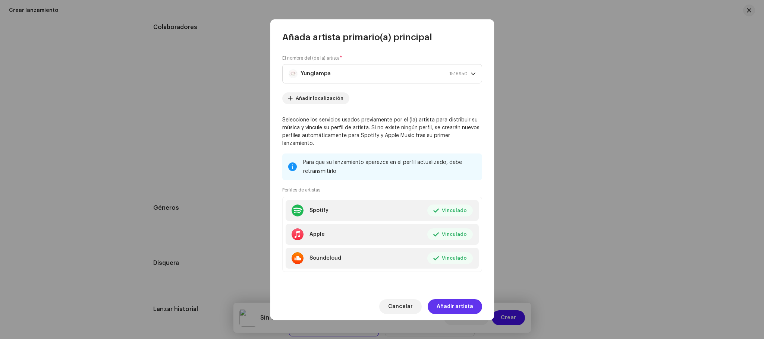
click at [445, 299] on span "Añadir artista" at bounding box center [454, 306] width 37 height 15
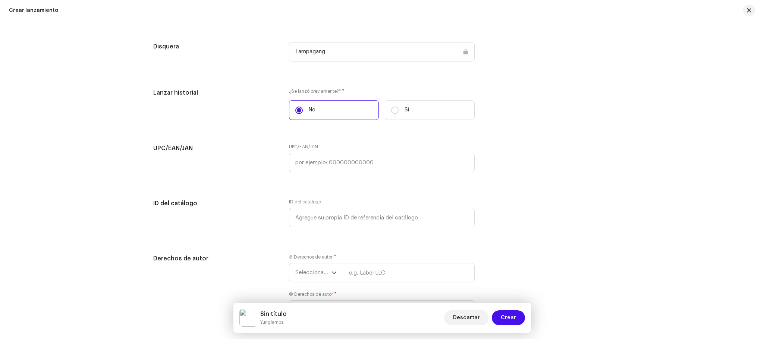
scroll to position [1178, 0]
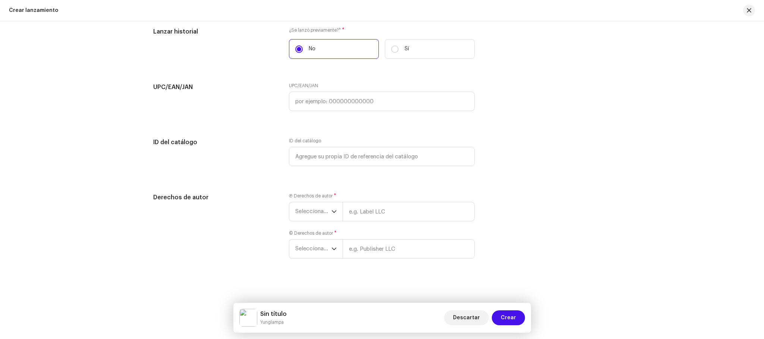
click at [320, 200] on div "Ⓟ Derechos de autor * Seleccionar año" at bounding box center [382, 207] width 186 height 28
click at [319, 208] on span "Seleccionar año" at bounding box center [313, 211] width 36 height 19
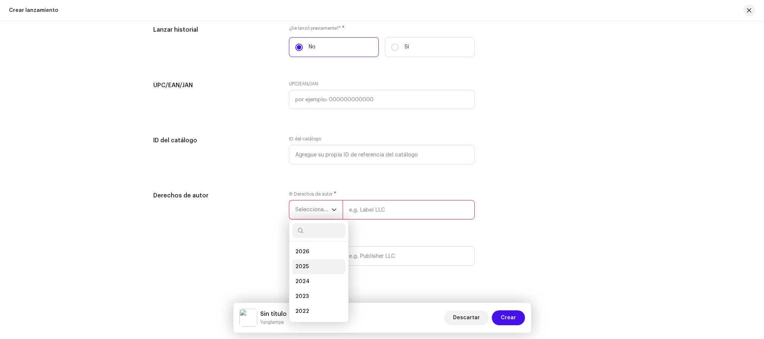
click at [329, 268] on li "2025" at bounding box center [318, 266] width 53 height 15
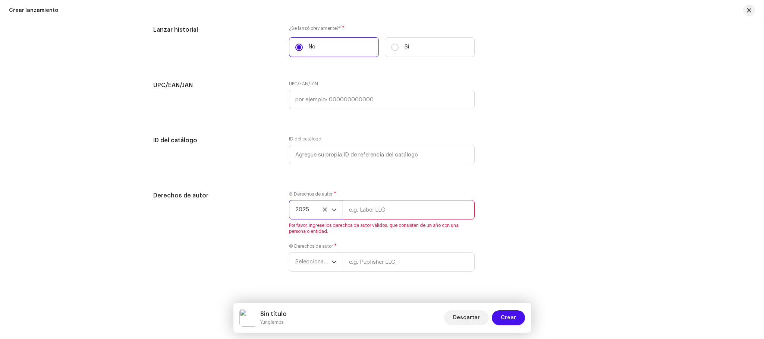
click at [398, 214] on input "text" at bounding box center [408, 209] width 132 height 19
type input "Lampagang"
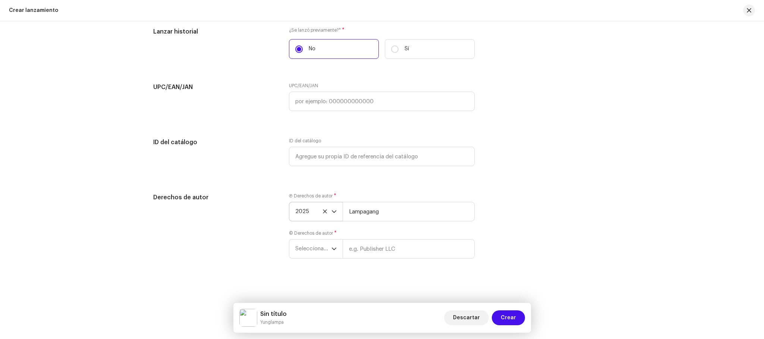
click at [312, 236] on label "© Derechos de autor *" at bounding box center [313, 233] width 48 height 6
click at [310, 244] on span "Seleccionar año" at bounding box center [313, 249] width 36 height 19
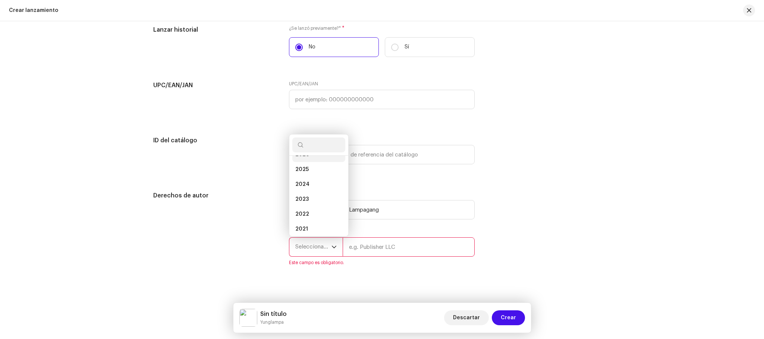
scroll to position [3, 0]
click at [332, 163] on li "2026" at bounding box center [318, 163] width 53 height 15
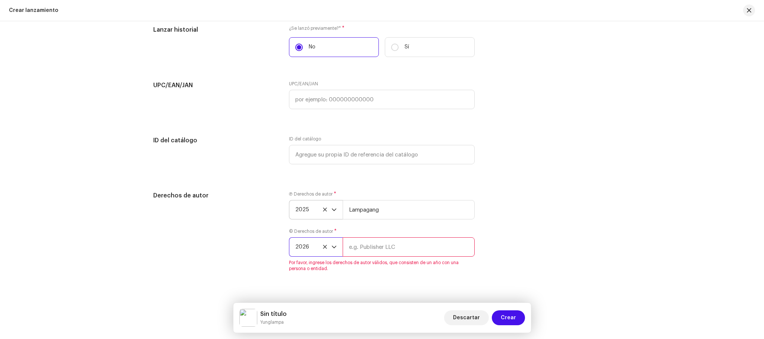
click at [305, 251] on span "2026" at bounding box center [313, 247] width 36 height 19
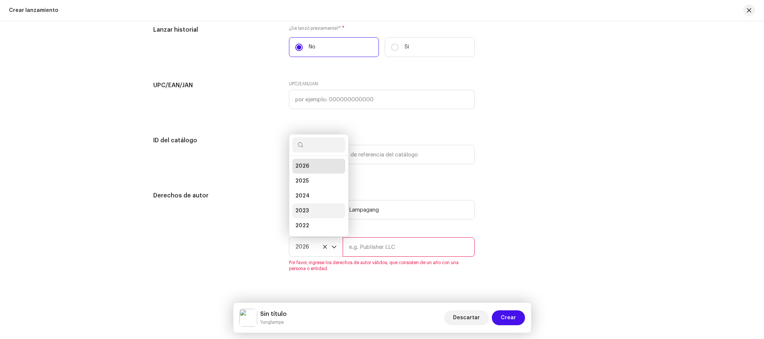
scroll to position [12, 0]
click at [310, 171] on li "2025" at bounding box center [318, 169] width 53 height 15
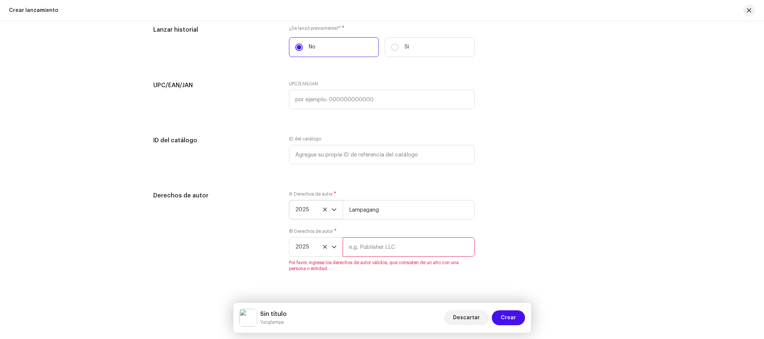
click at [361, 252] on input "text" at bounding box center [408, 246] width 132 height 19
type input "Lampagang"
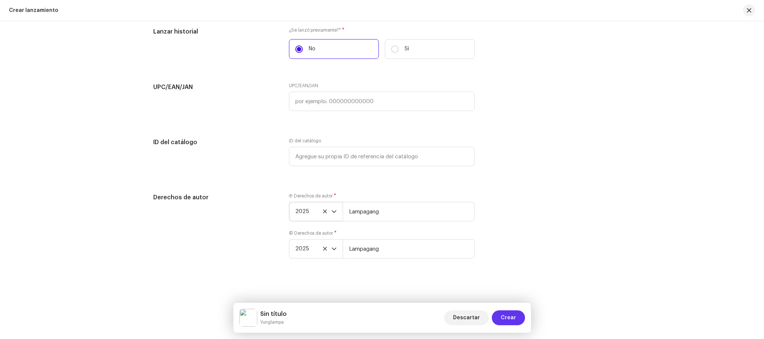
click at [505, 317] on span "Crear" at bounding box center [507, 317] width 15 height 15
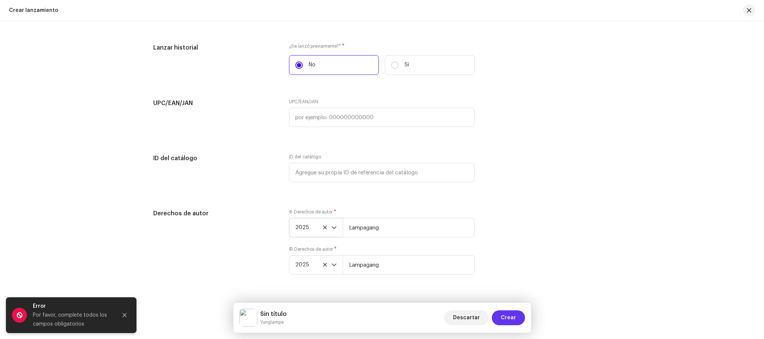
scroll to position [1195, 0]
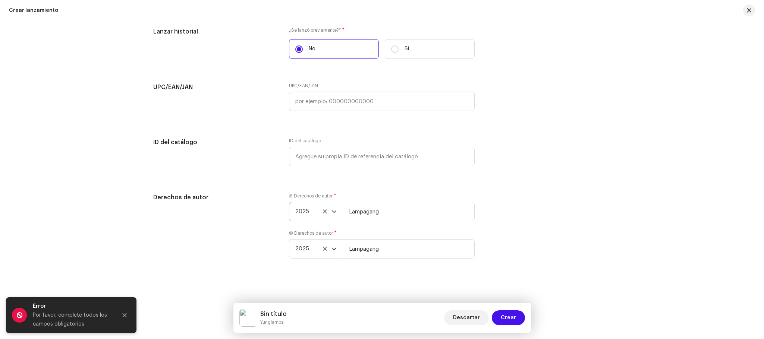
click at [54, 313] on div "Por favor, complete todos los campos obligatorios" at bounding box center [72, 320] width 78 height 18
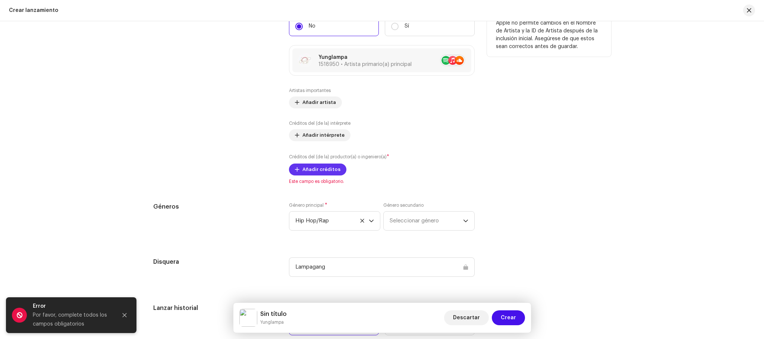
click at [309, 172] on span "Añadir créditos" at bounding box center [321, 169] width 38 height 15
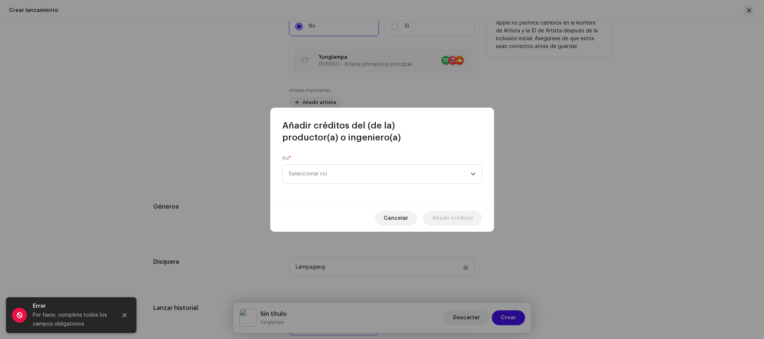
click at [309, 172] on span "Seleccionar rol" at bounding box center [379, 174] width 182 height 19
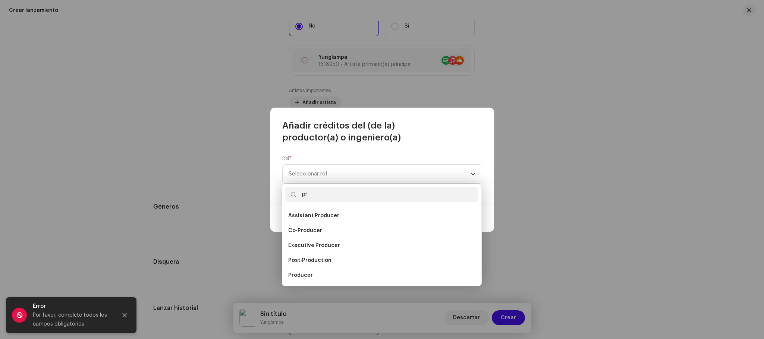
type input "pr"
click at [338, 268] on li "Producer" at bounding box center [381, 275] width 193 height 15
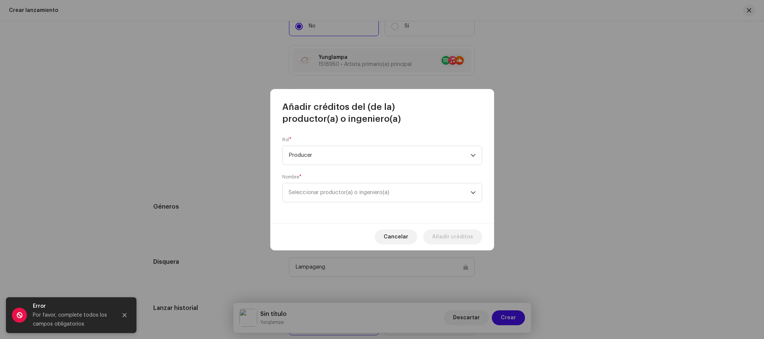
click at [365, 182] on div "Nombre * Seleccionar productor(a) o ingeniero(a)" at bounding box center [382, 188] width 200 height 28
click at [355, 195] on span "Seleccionar productor(a) o ingeniero(a)" at bounding box center [338, 193] width 101 height 6
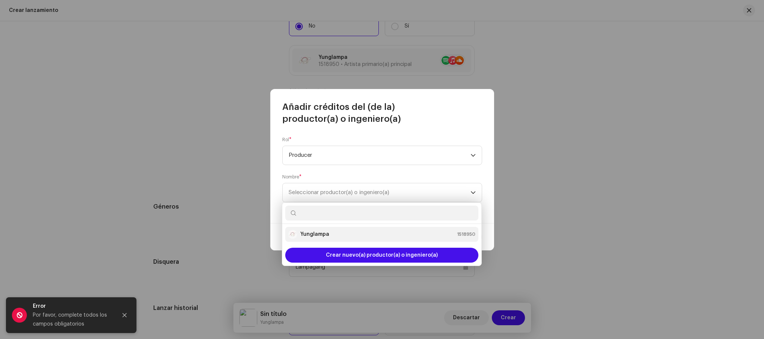
click at [325, 235] on strong "Yunglampa" at bounding box center [314, 234] width 29 height 7
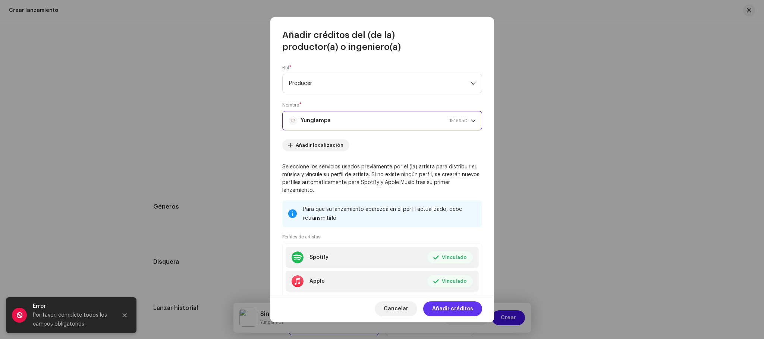
click at [463, 310] on span "Añadir créditos" at bounding box center [452, 308] width 41 height 15
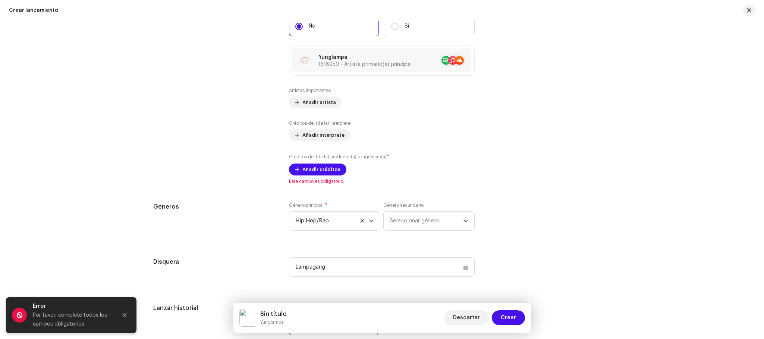
scroll to position [639, 0]
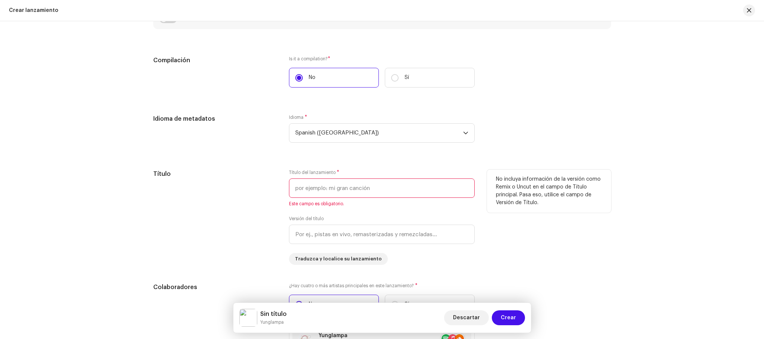
click at [434, 190] on input "text" at bounding box center [382, 187] width 186 height 19
click at [380, 190] on input "text" at bounding box center [382, 187] width 186 height 19
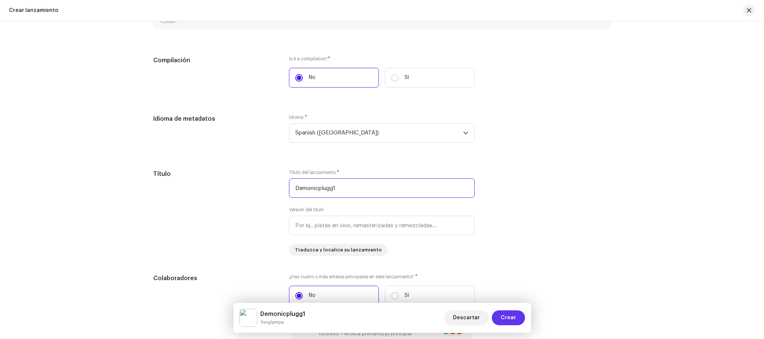
type input "Demonicplugg1"
click at [515, 313] on span "Crear" at bounding box center [507, 317] width 15 height 15
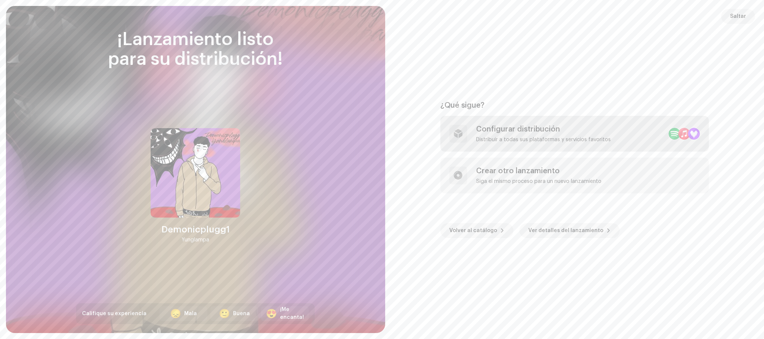
click at [533, 135] on div "Configurar distribución Distribuir a todas sus plataformas y servicios favoritos" at bounding box center [543, 134] width 135 height 18
